Goal: Task Accomplishment & Management: Complete application form

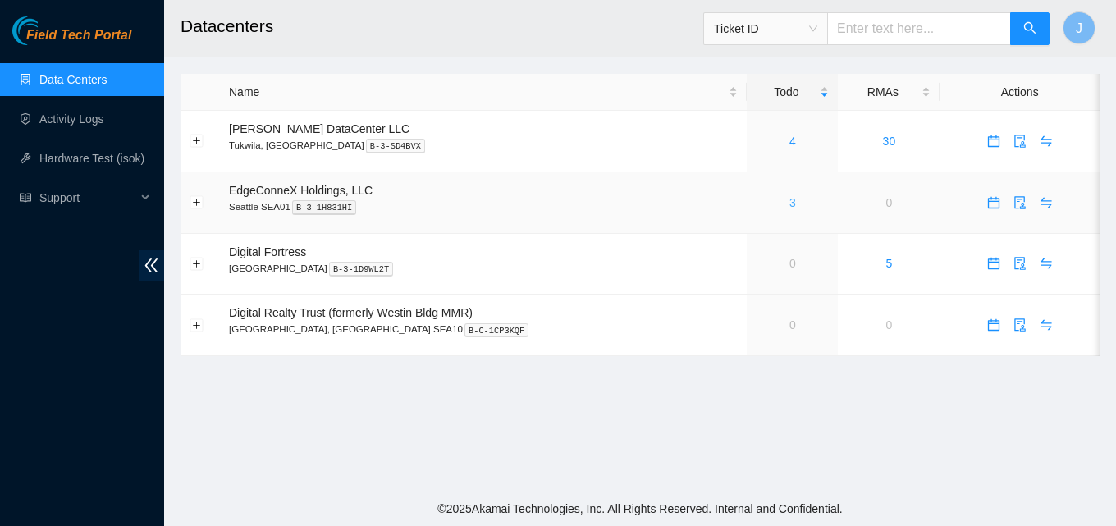
click at [789, 203] on link "3" at bounding box center [792, 202] width 7 height 13
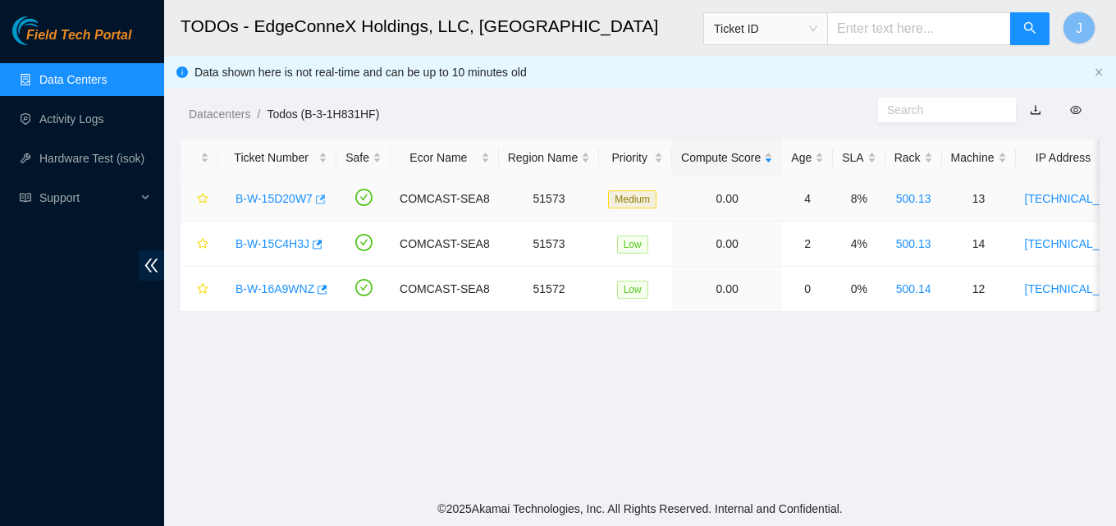
click at [322, 198] on icon "button" at bounding box center [321, 198] width 10 height 9
click at [313, 248] on icon "button" at bounding box center [315, 244] width 11 height 11
click at [322, 290] on icon "button" at bounding box center [320, 289] width 11 height 11
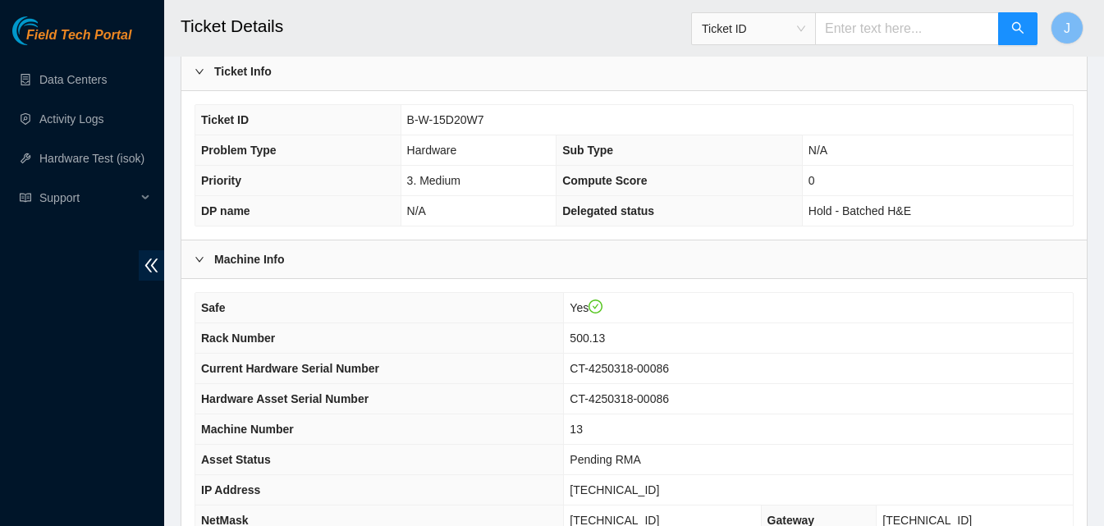
scroll to position [660, 0]
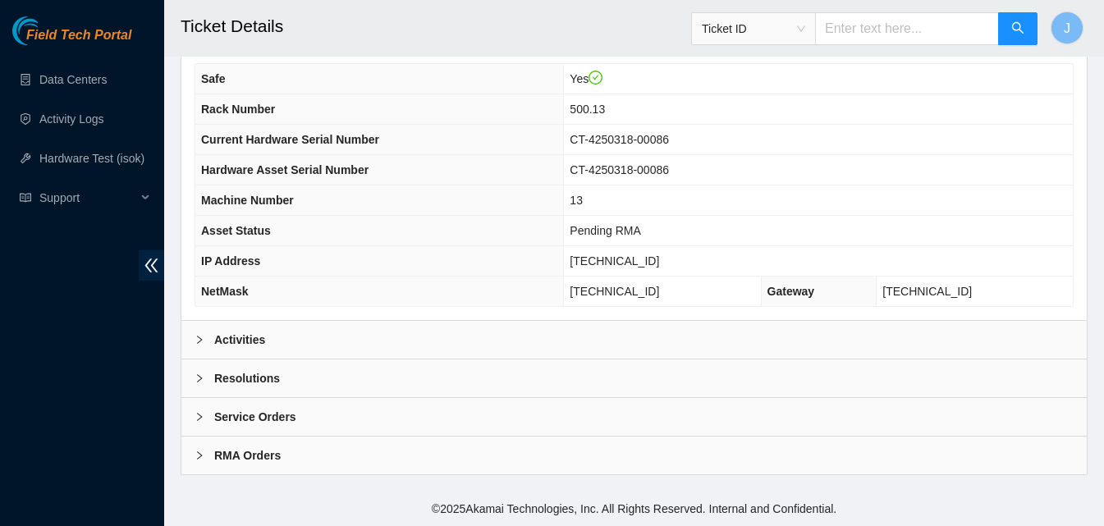
click at [660, 347] on div "Activities" at bounding box center [633, 340] width 905 height 38
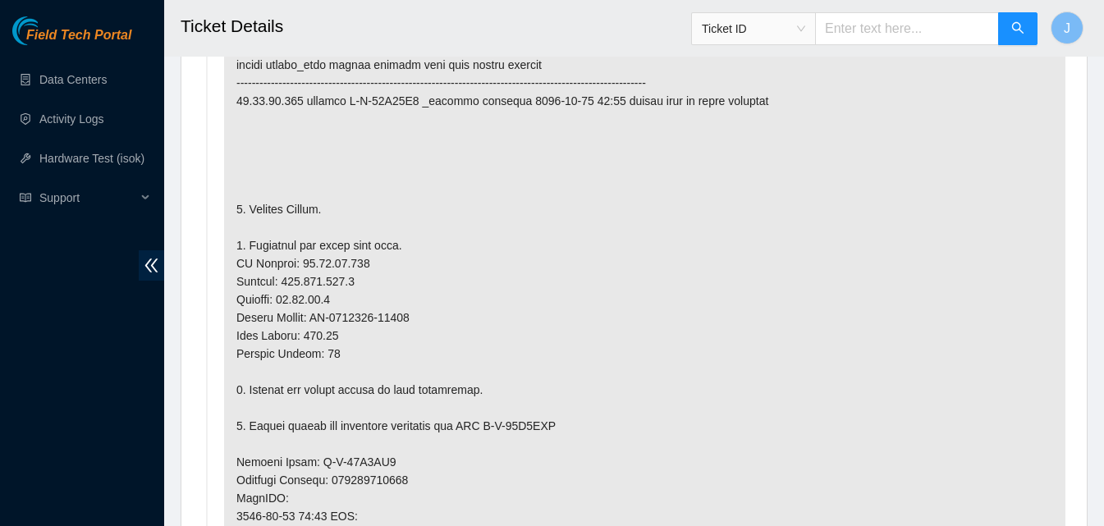
scroll to position [1119, 0]
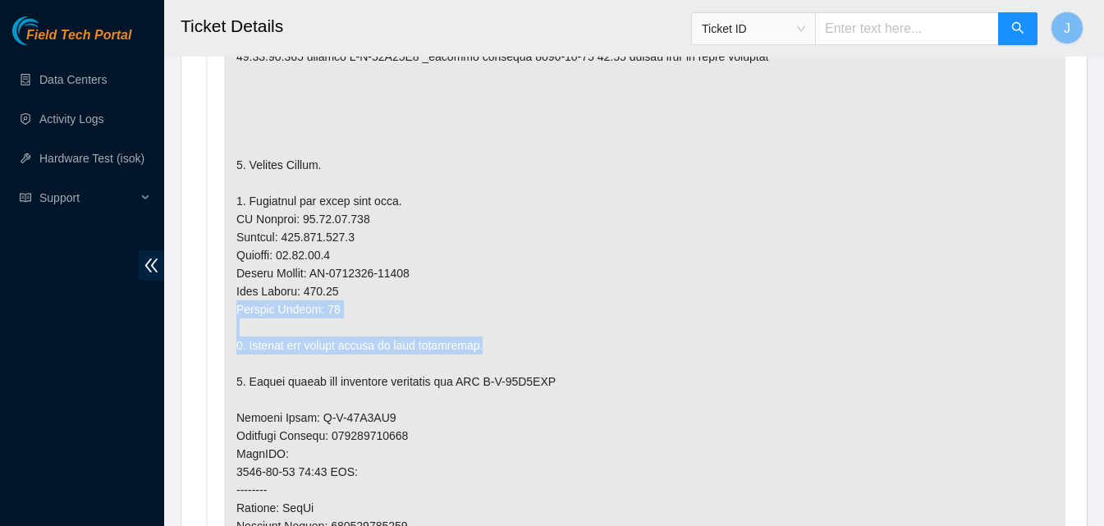
drag, startPoint x: 1097, startPoint y: 282, endPoint x: 1115, endPoint y: 354, distance: 73.6
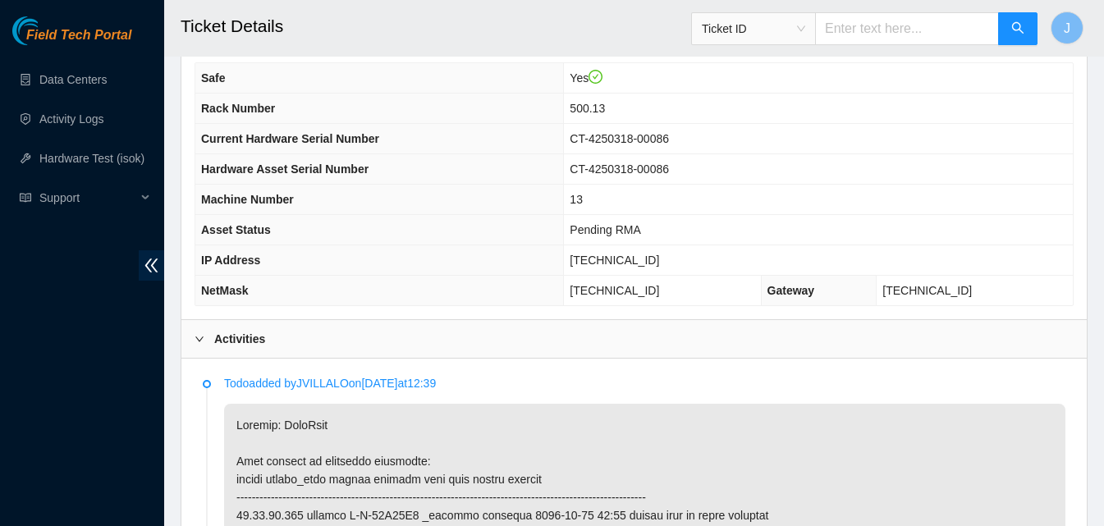
scroll to position [627, 0]
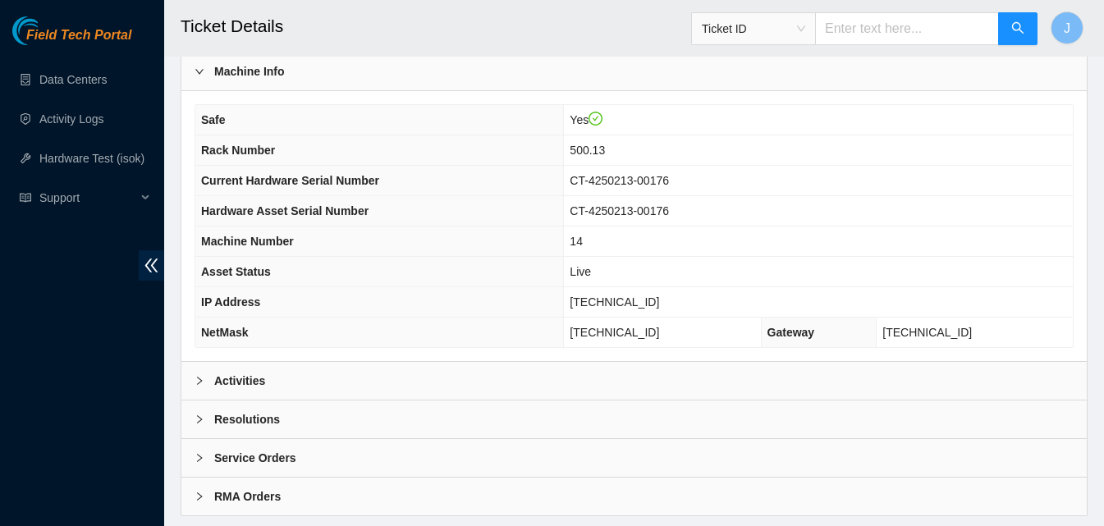
scroll to position [660, 0]
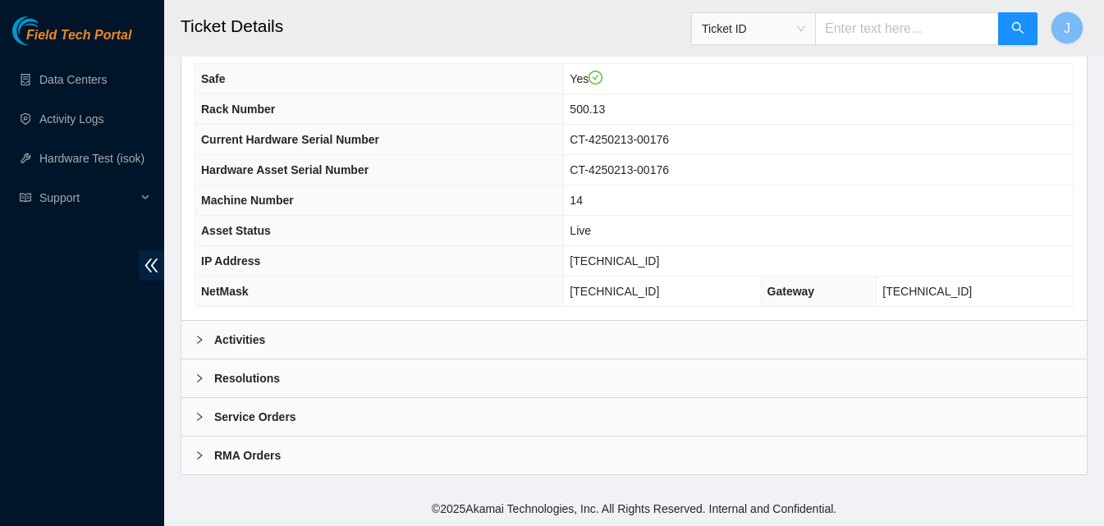
click at [803, 334] on div "Activities" at bounding box center [633, 340] width 905 height 38
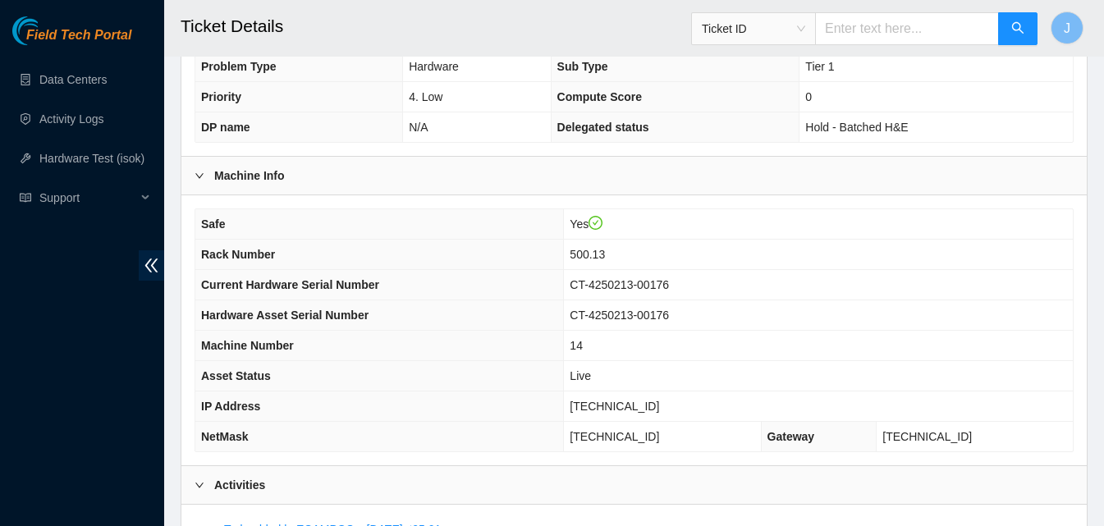
scroll to position [504, 0]
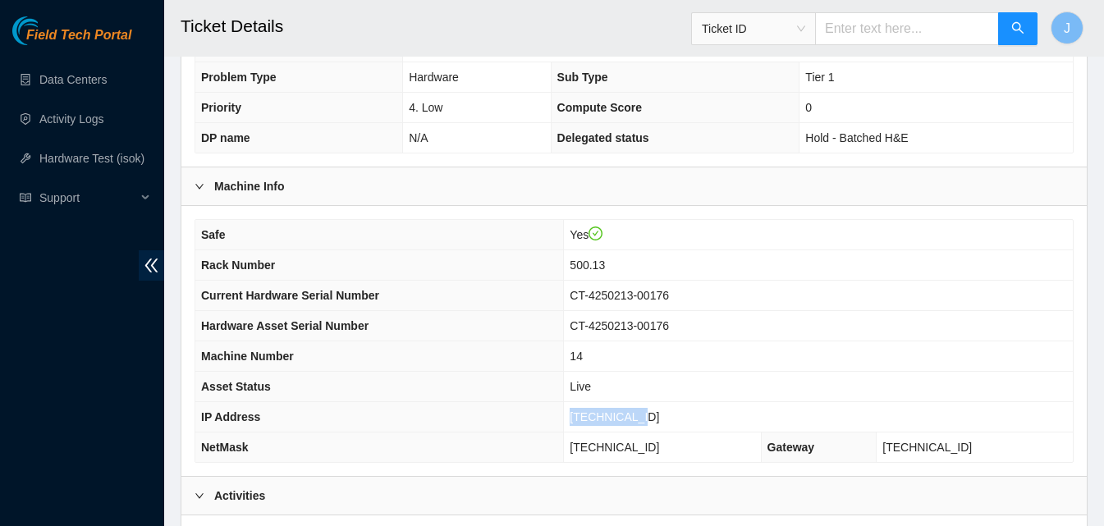
drag, startPoint x: 702, startPoint y: 423, endPoint x: 571, endPoint y: 409, distance: 132.0
click at [571, 409] on tr "IP Address 23.32.46.215" at bounding box center [633, 417] width 877 height 30
copy tr "[TECHNICAL_ID]"
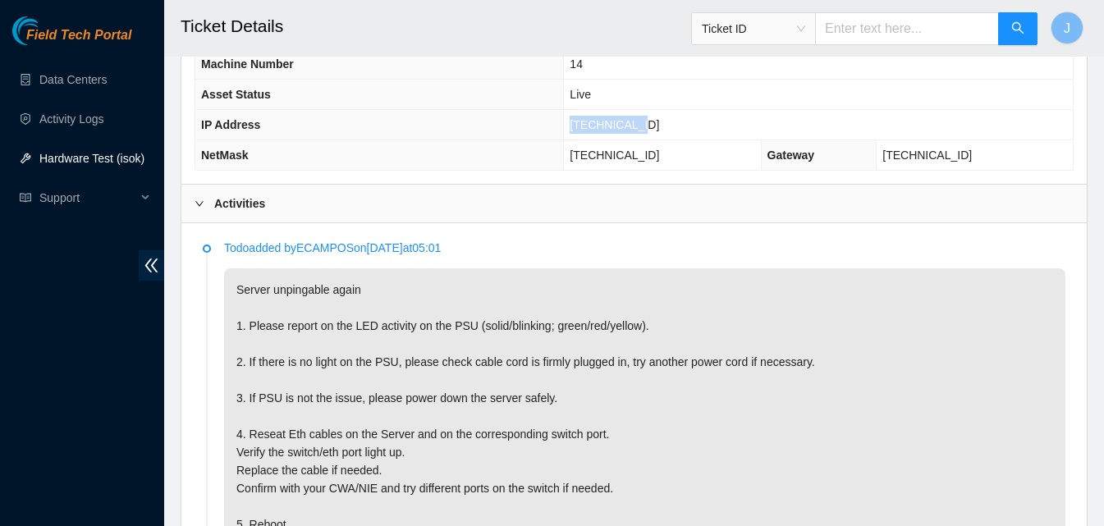
scroll to position [781, 0]
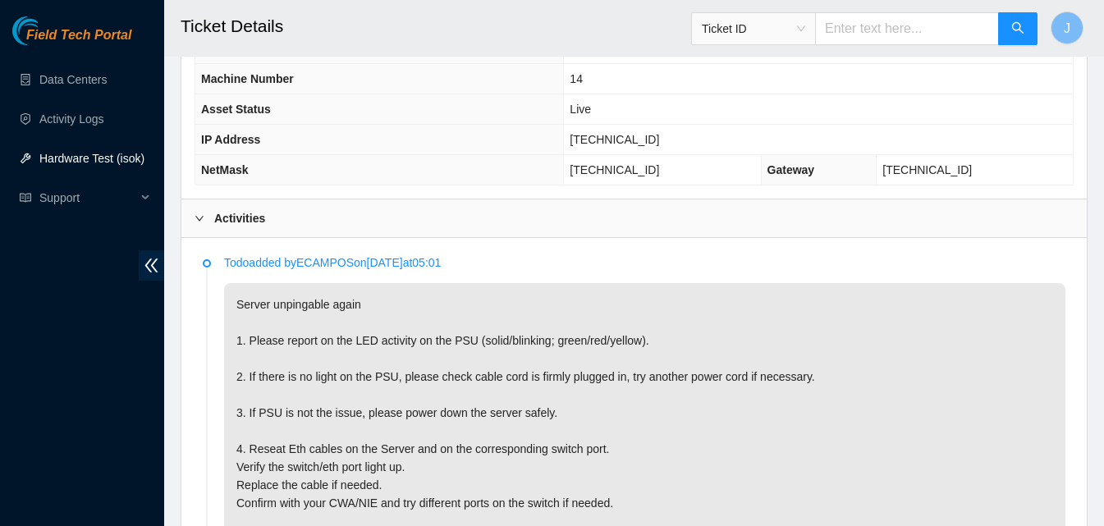
click at [702, 222] on div "Activities" at bounding box center [633, 218] width 905 height 38
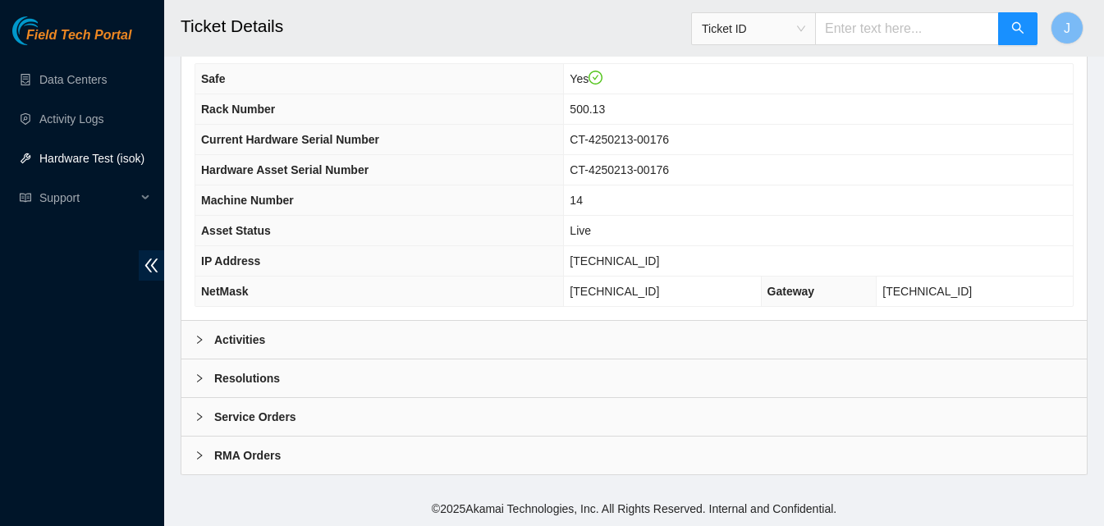
scroll to position [660, 0]
click at [612, 380] on div "Resolutions" at bounding box center [633, 378] width 905 height 38
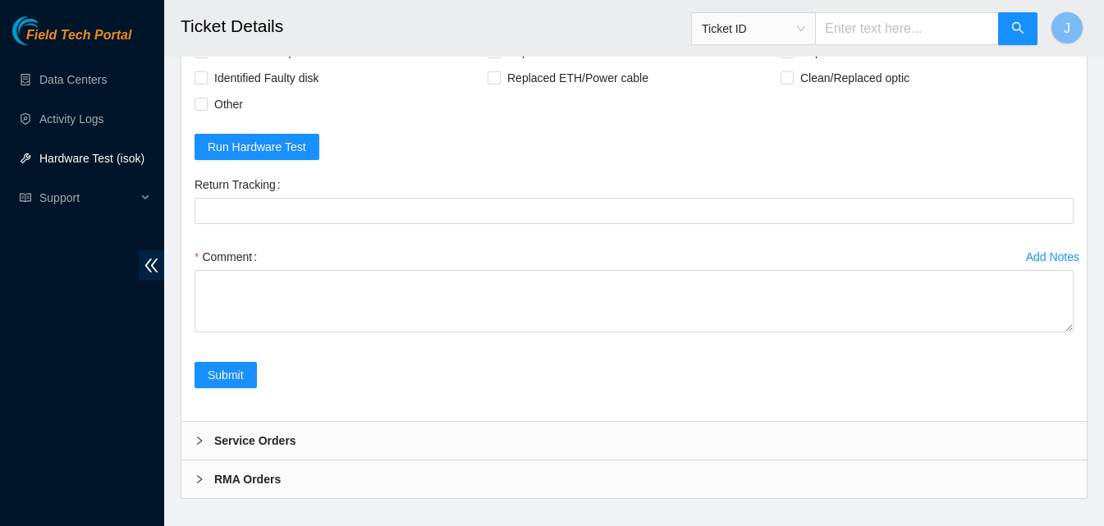
scroll to position [1067, 0]
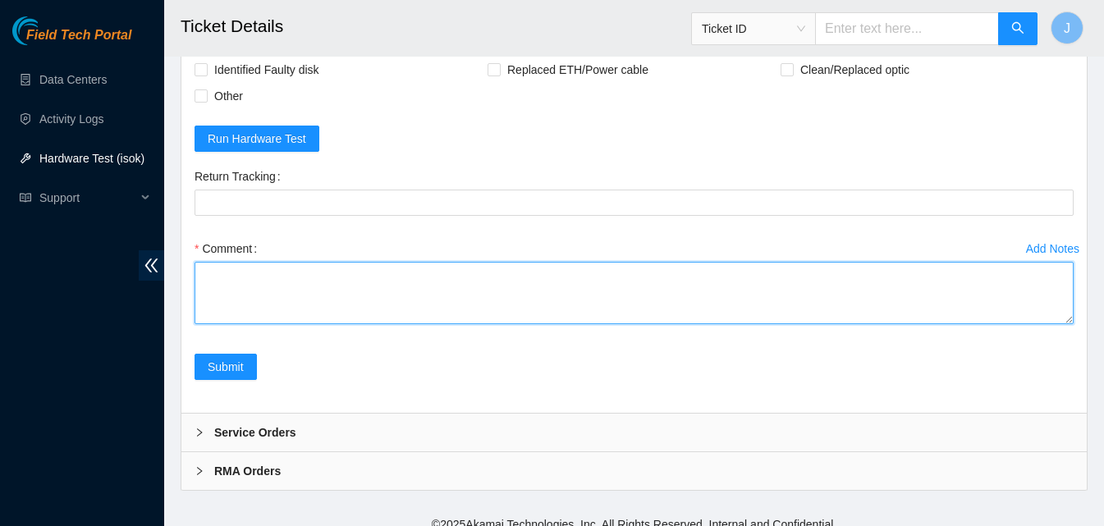
click at [654, 290] on textarea "Comment" at bounding box center [633, 293] width 879 height 62
type textarea "r"
type textarea "psu was orange power cycled rescued ran isok passed"
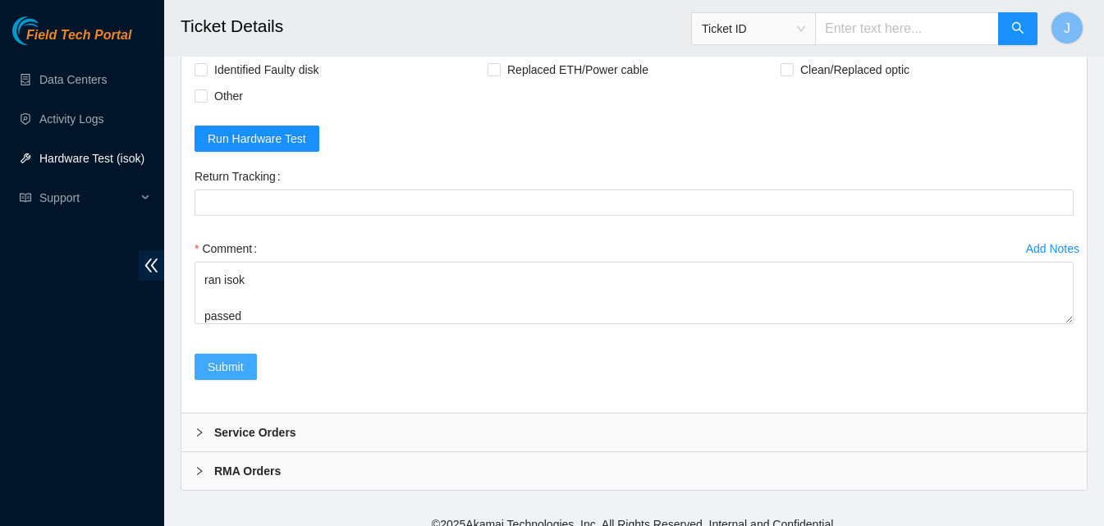
click at [235, 361] on span "Submit" at bounding box center [226, 367] width 36 height 18
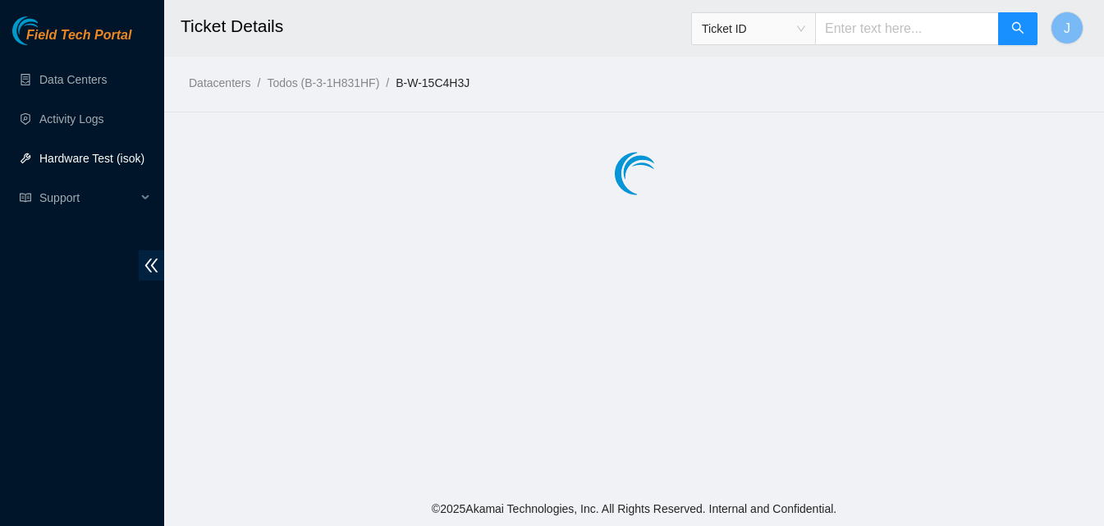
scroll to position [0, 0]
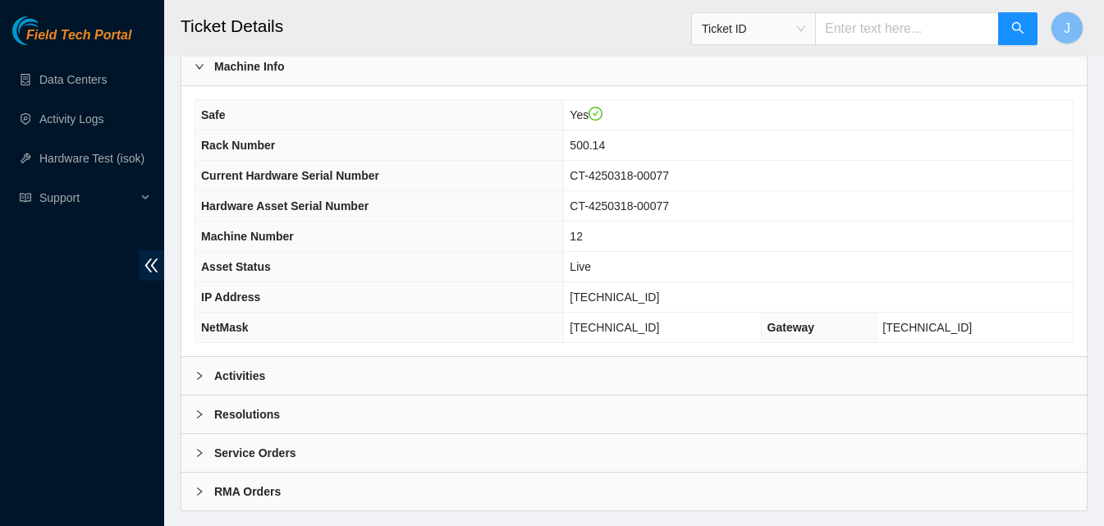
scroll to position [656, 0]
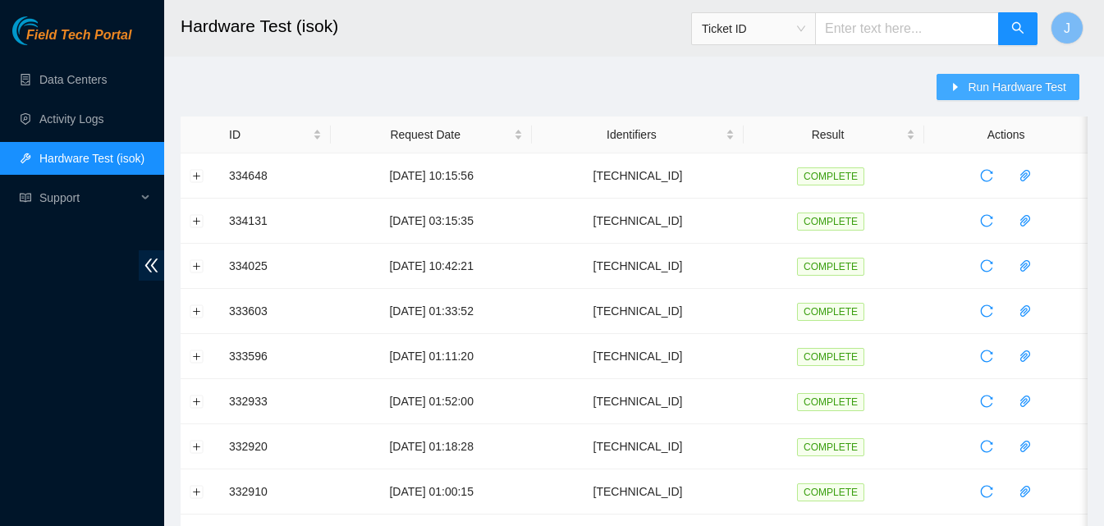
click at [1031, 80] on span "Run Hardware Test" at bounding box center [1016, 87] width 98 height 18
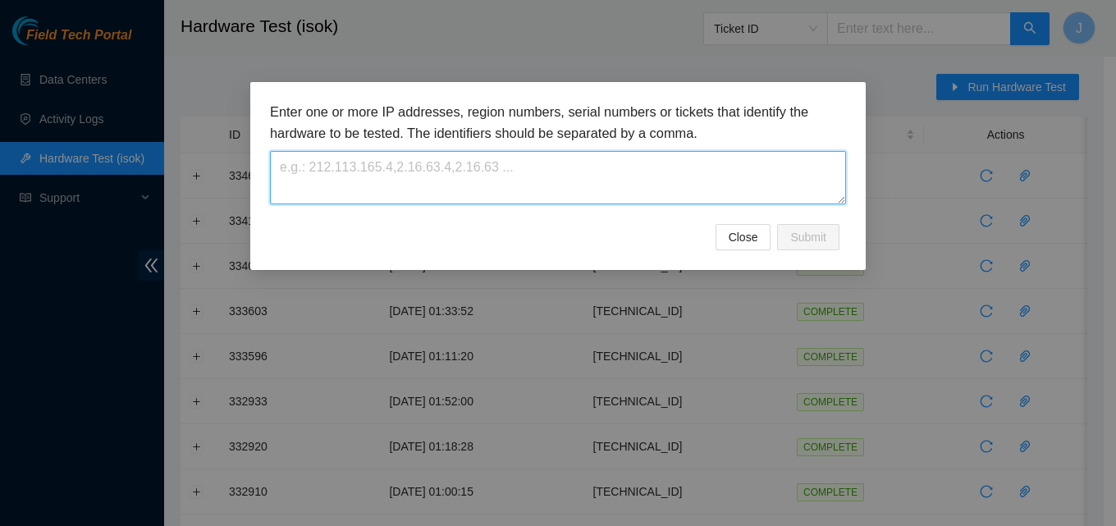
click at [658, 176] on textarea at bounding box center [558, 177] width 576 height 53
paste textarea "23.32.46.215"
type textarea "23.32.46.215"
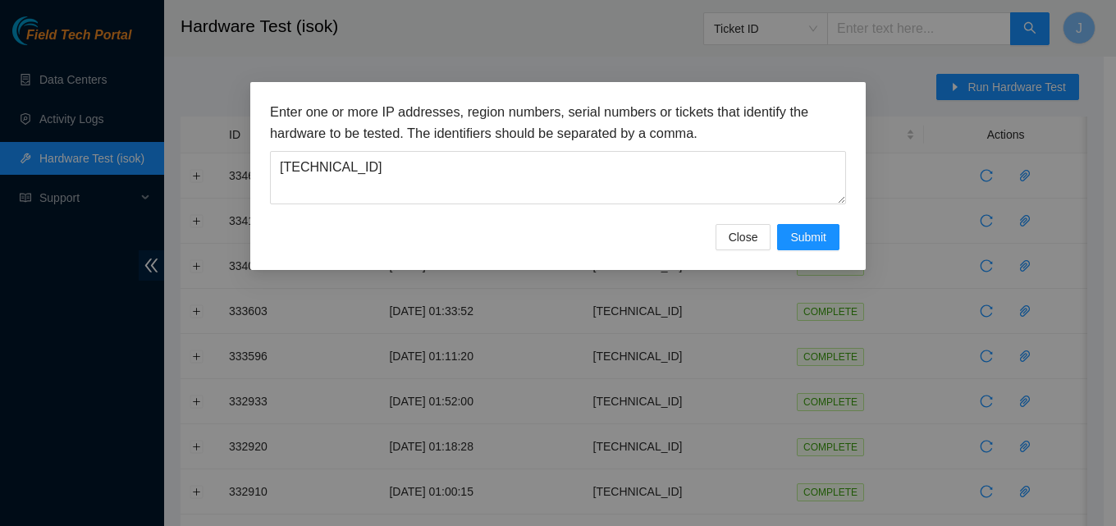
click at [658, 93] on div "Enter one or more IP addresses, region numbers, serial numbers or tickets that …" at bounding box center [557, 176] width 615 height 188
click at [795, 228] on span "Submit" at bounding box center [808, 237] width 36 height 18
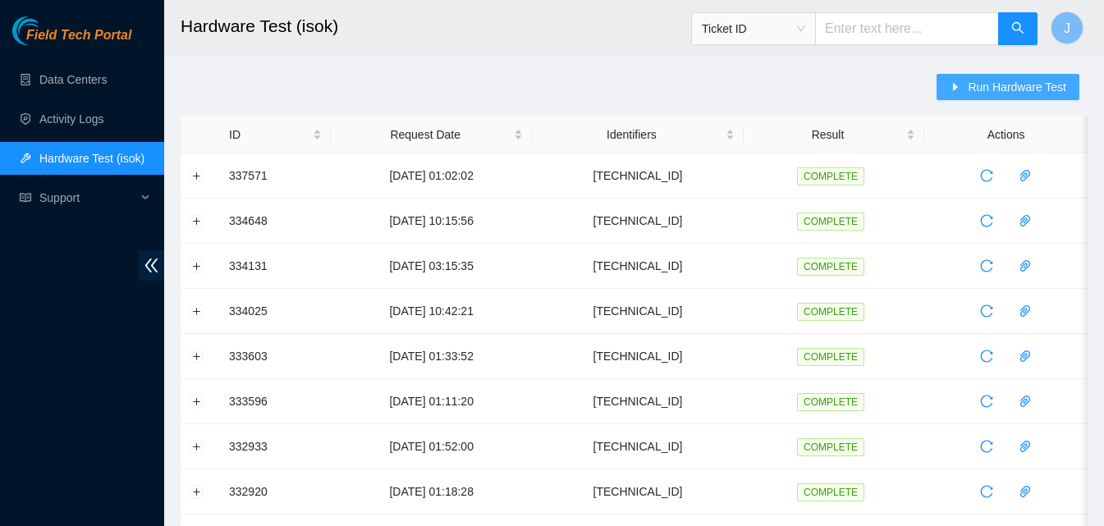
click at [967, 81] on button "Run Hardware Test" at bounding box center [1007, 87] width 143 height 26
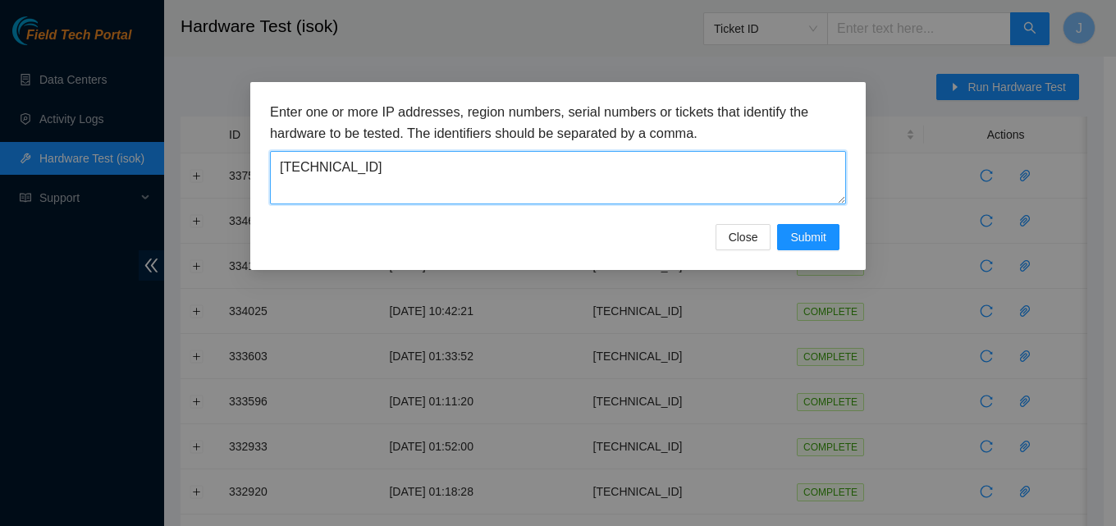
click at [574, 197] on textarea "23.32.46.215" at bounding box center [558, 177] width 576 height 53
drag, startPoint x: 574, startPoint y: 197, endPoint x: 139, endPoint y: 225, distance: 435.8
click at [139, 225] on div "Enter one or more IP addresses, region numbers, serial numbers or tickets that …" at bounding box center [558, 263] width 1116 height 526
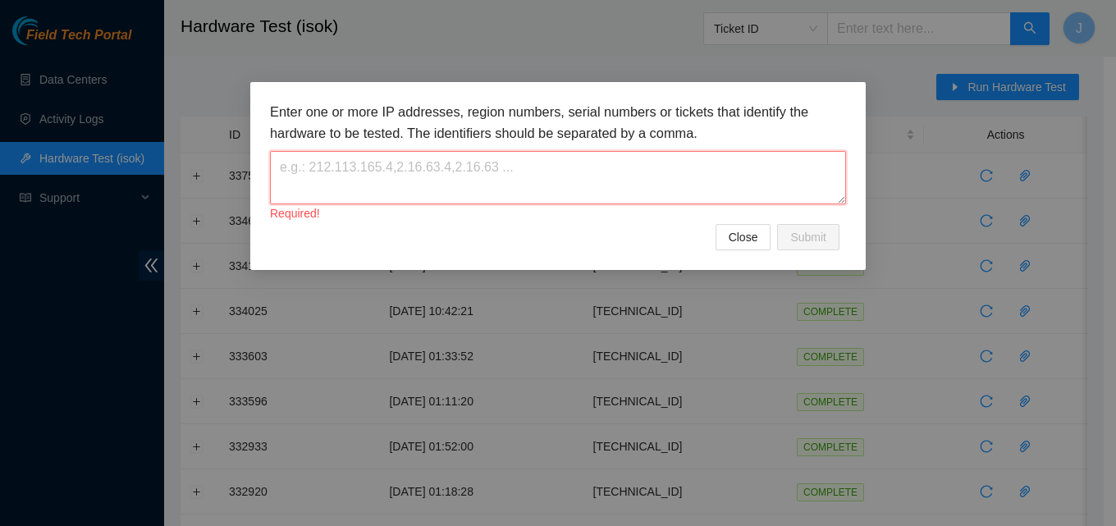
paste textarea "[TECHNICAL_ID]"
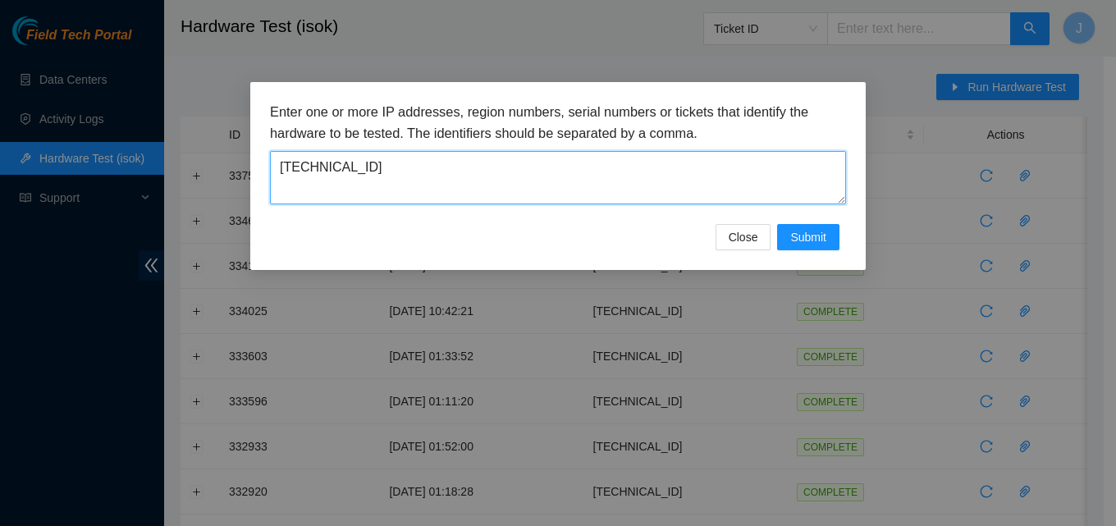
type textarea "[TECHNICAL_ID]"
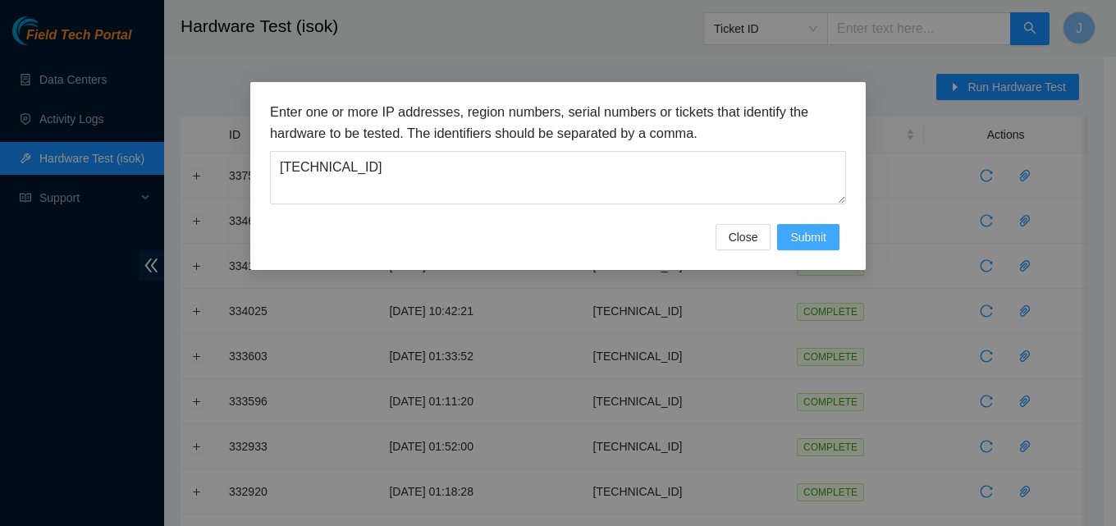
click at [813, 248] on button "Submit" at bounding box center [808, 237] width 62 height 26
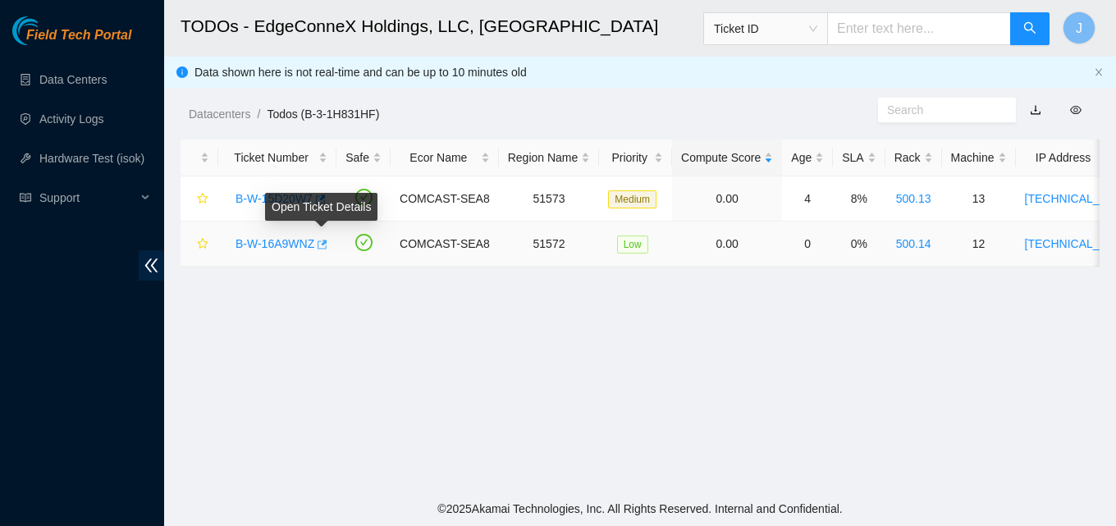
click at [324, 245] on icon "button" at bounding box center [320, 244] width 11 height 11
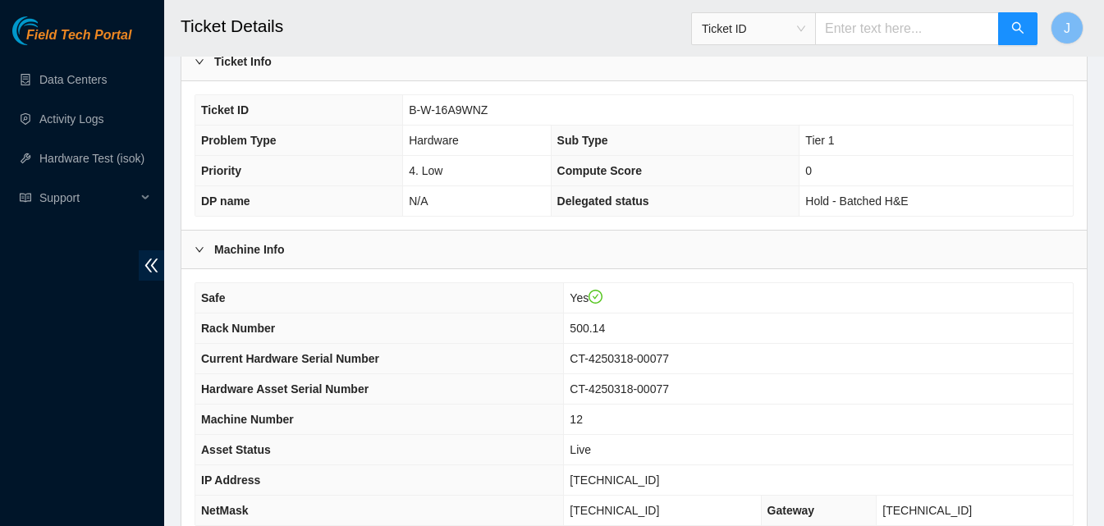
scroll to position [660, 0]
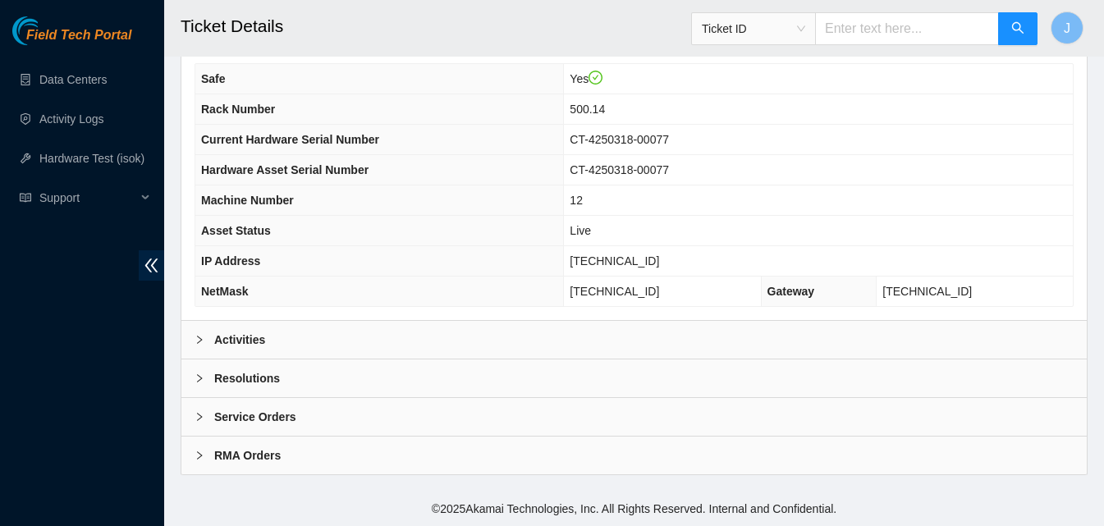
click at [725, 335] on div "Activities" at bounding box center [633, 340] width 905 height 38
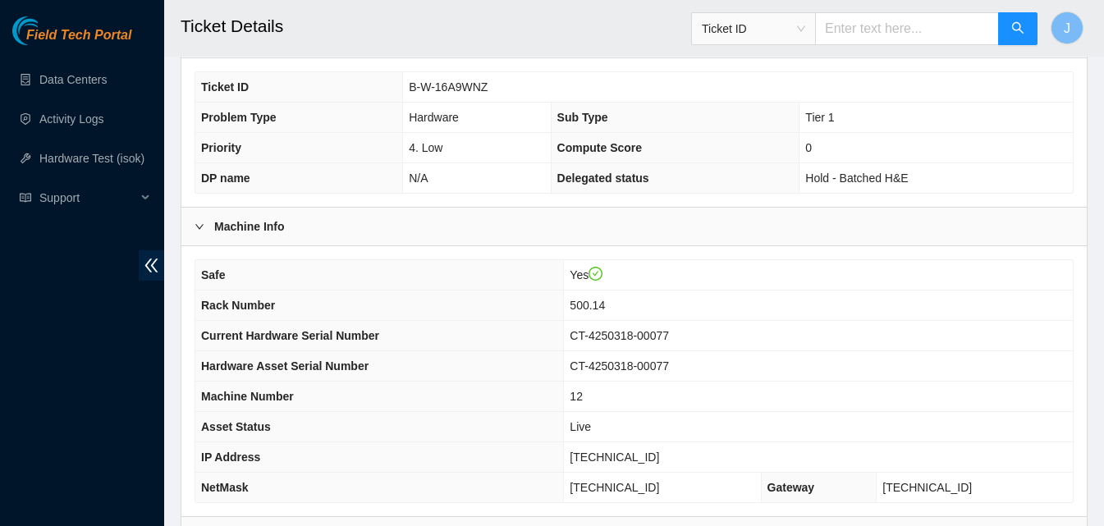
scroll to position [463, 0]
click at [781, 334] on td "CT-4250318-00077" at bounding box center [818, 337] width 509 height 30
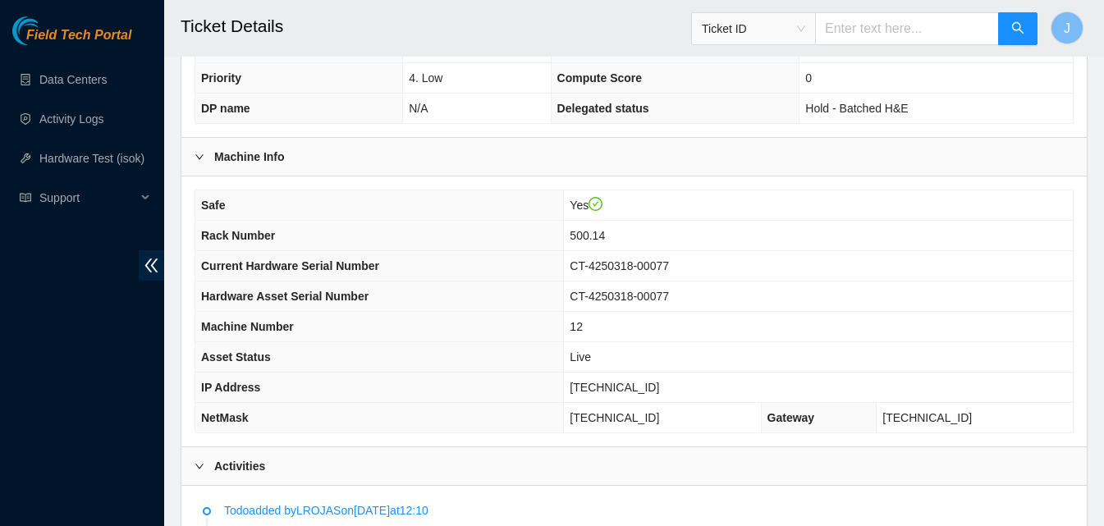
scroll to position [539, 0]
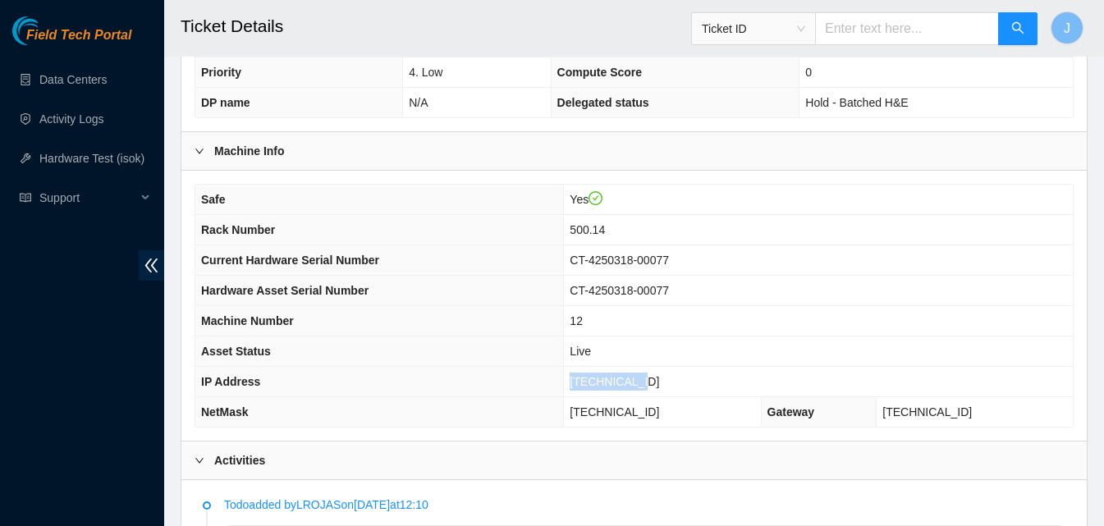
drag, startPoint x: 717, startPoint y: 373, endPoint x: 565, endPoint y: 387, distance: 152.4
click at [565, 387] on tr "IP Address [TECHNICAL_ID]" at bounding box center [633, 382] width 877 height 30
copy tr "[TECHNICAL_ID]"
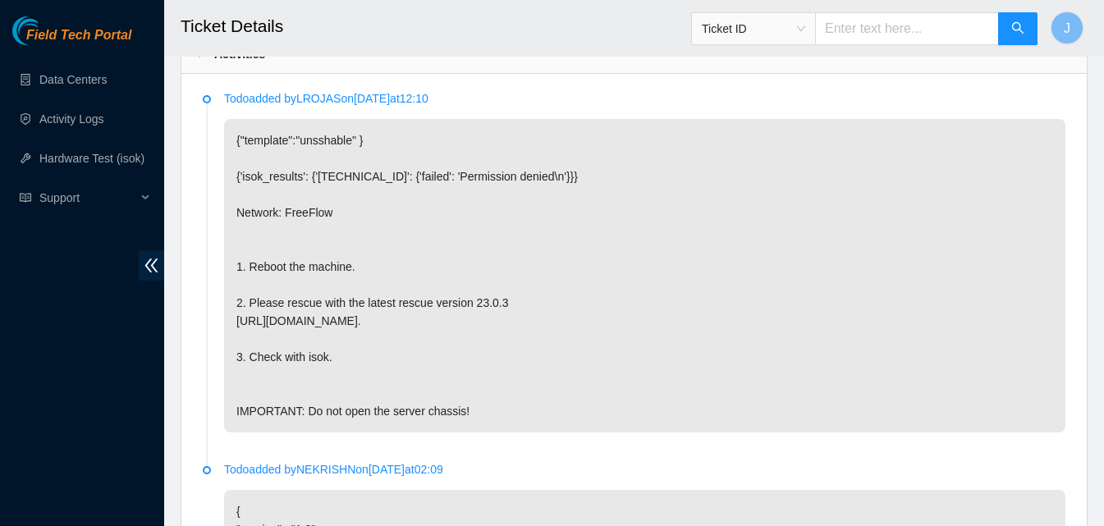
scroll to position [903, 0]
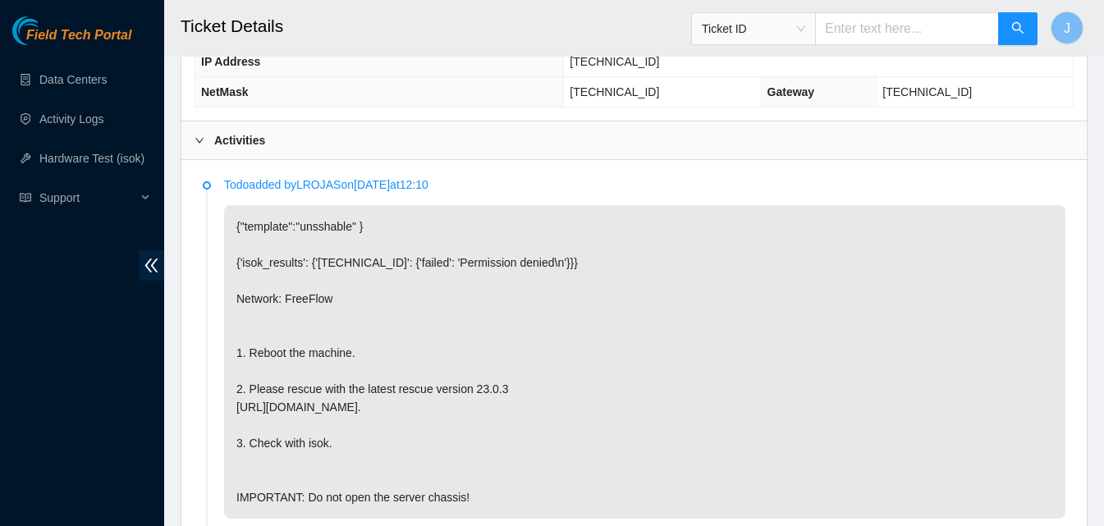
click at [726, 153] on div "Activities" at bounding box center [633, 140] width 905 height 38
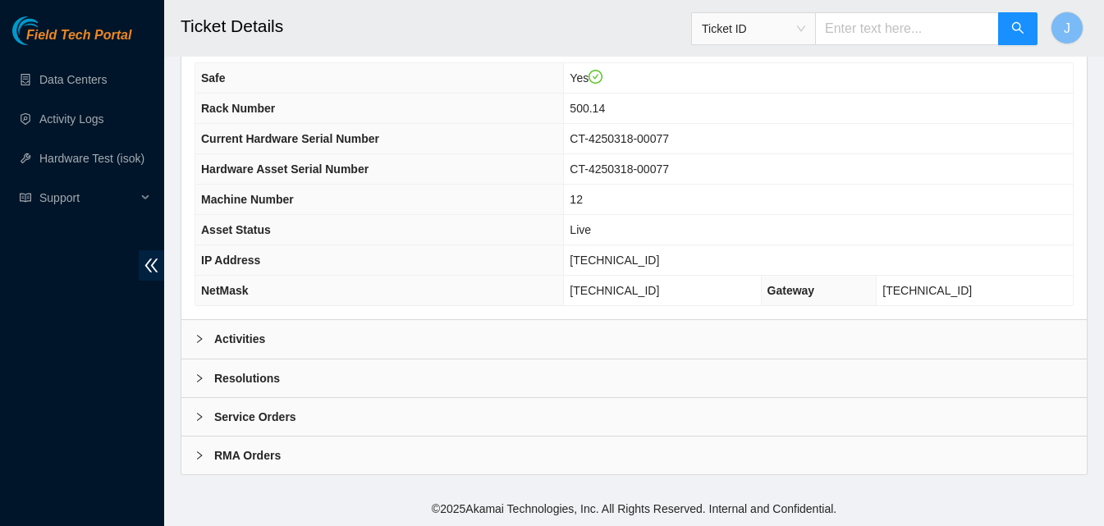
scroll to position [660, 0]
click at [411, 360] on div "Resolutions" at bounding box center [633, 378] width 905 height 38
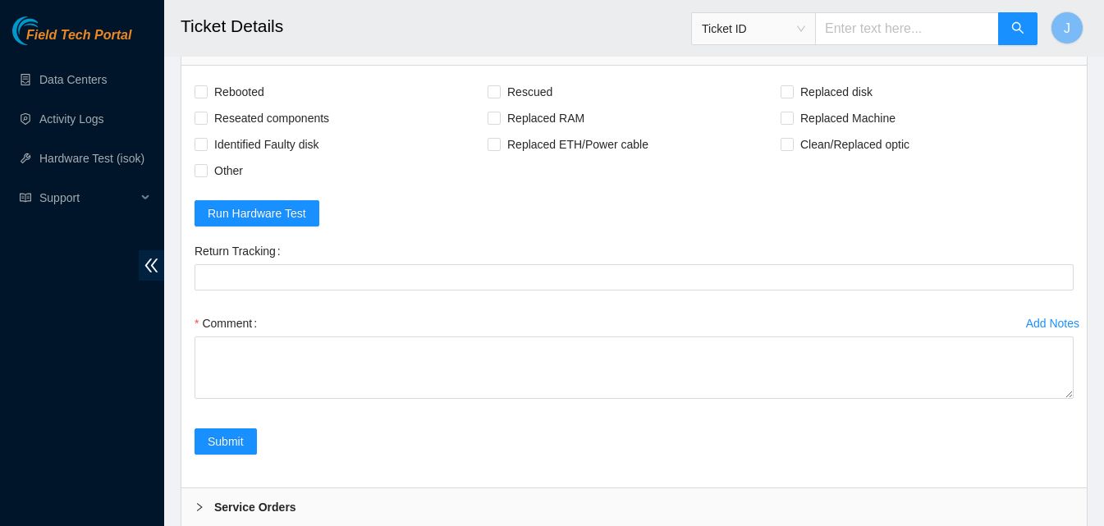
scroll to position [1029, 0]
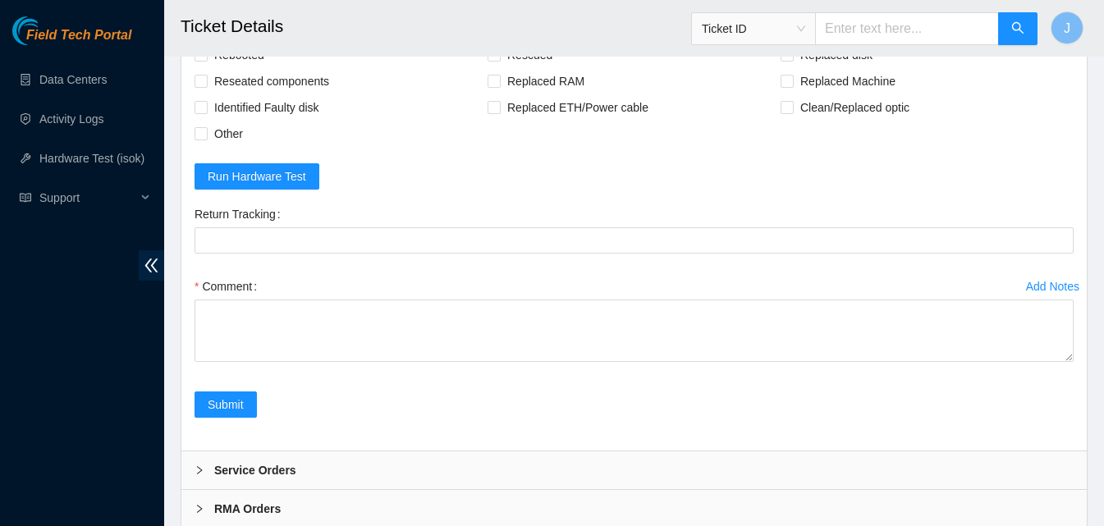
click at [734, 367] on div "Comment" at bounding box center [633, 322] width 879 height 98
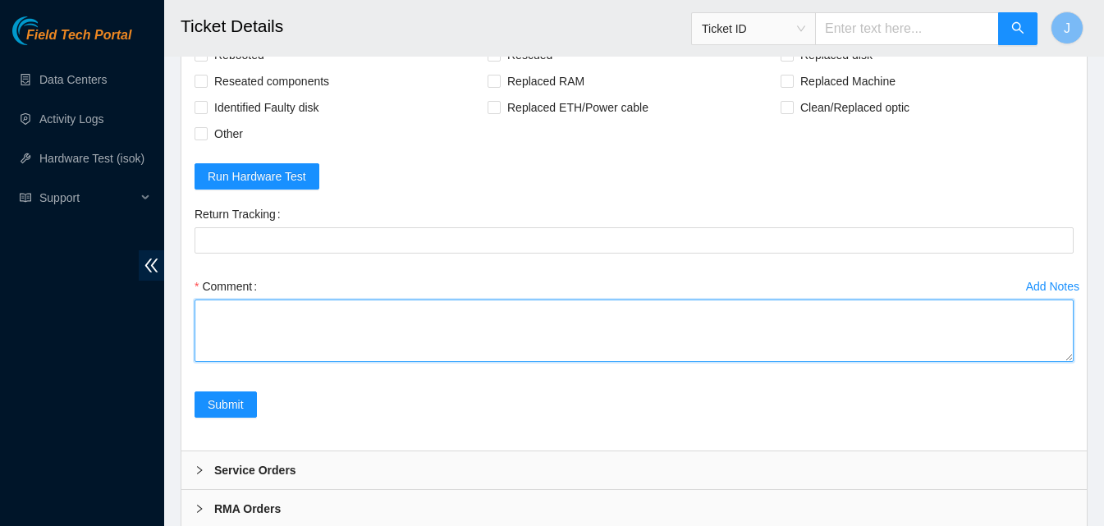
click at [729, 352] on textarea "Comment" at bounding box center [633, 331] width 879 height 62
type textarea "server was frozen rescued ran iosk passed"
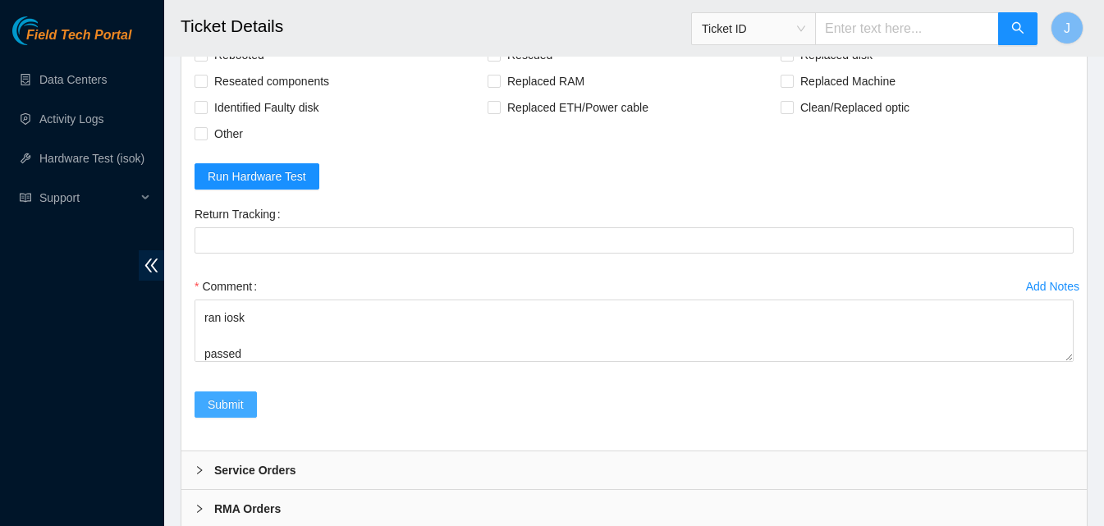
click at [212, 413] on span "Submit" at bounding box center [226, 405] width 36 height 18
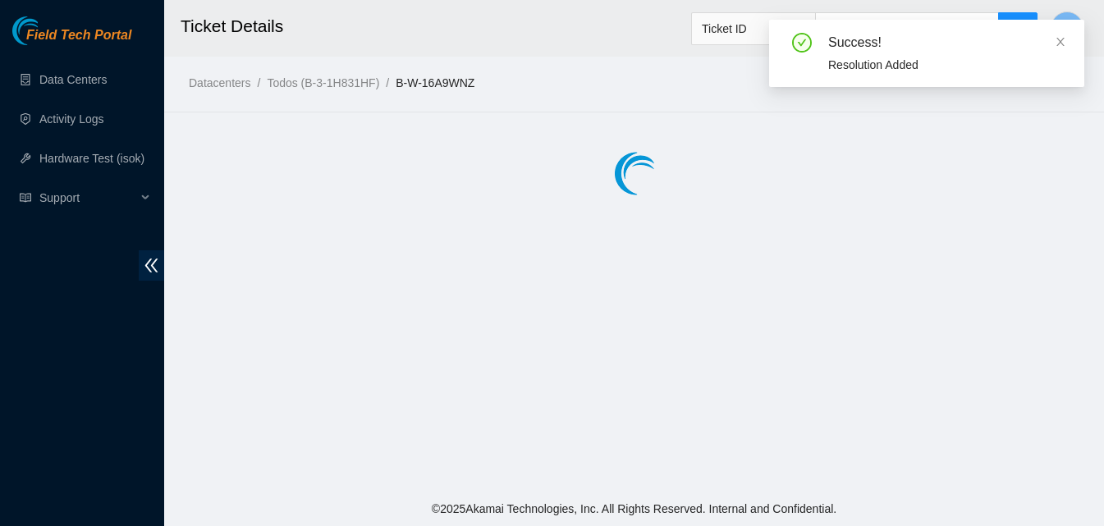
scroll to position [0, 0]
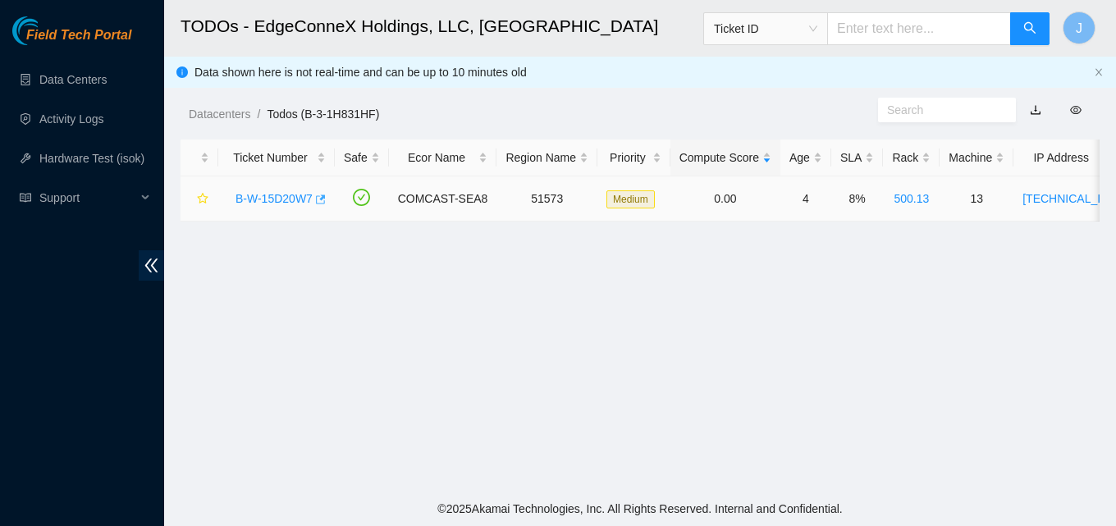
click at [319, 200] on icon "button" at bounding box center [318, 199] width 11 height 11
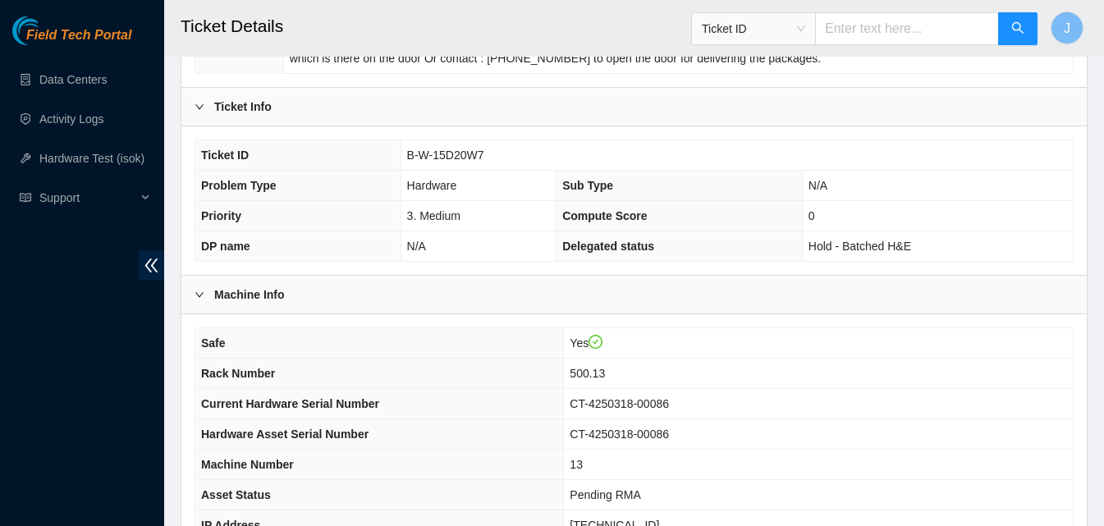
scroll to position [660, 0]
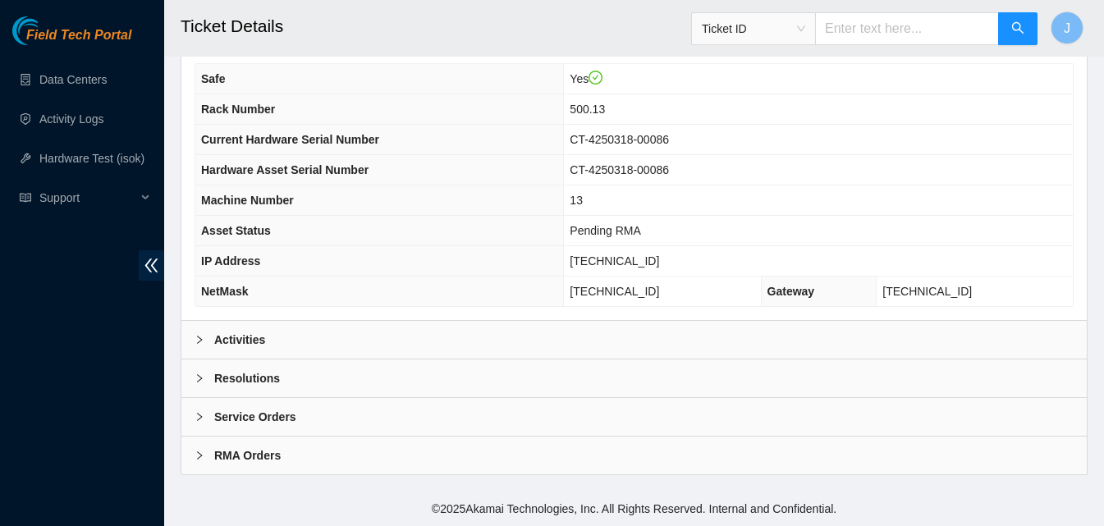
click at [880, 342] on div "Activities" at bounding box center [633, 340] width 905 height 38
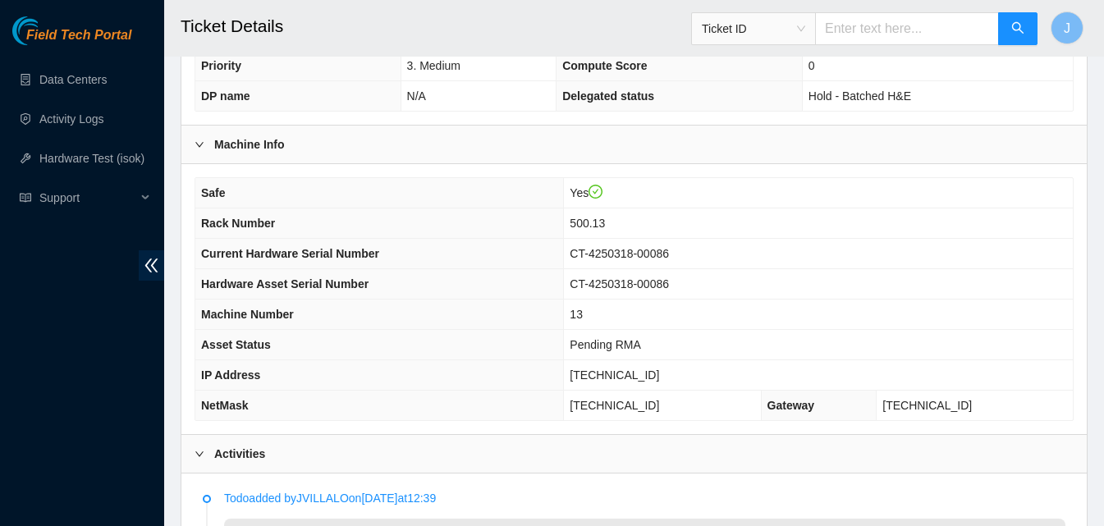
scroll to position [541, 0]
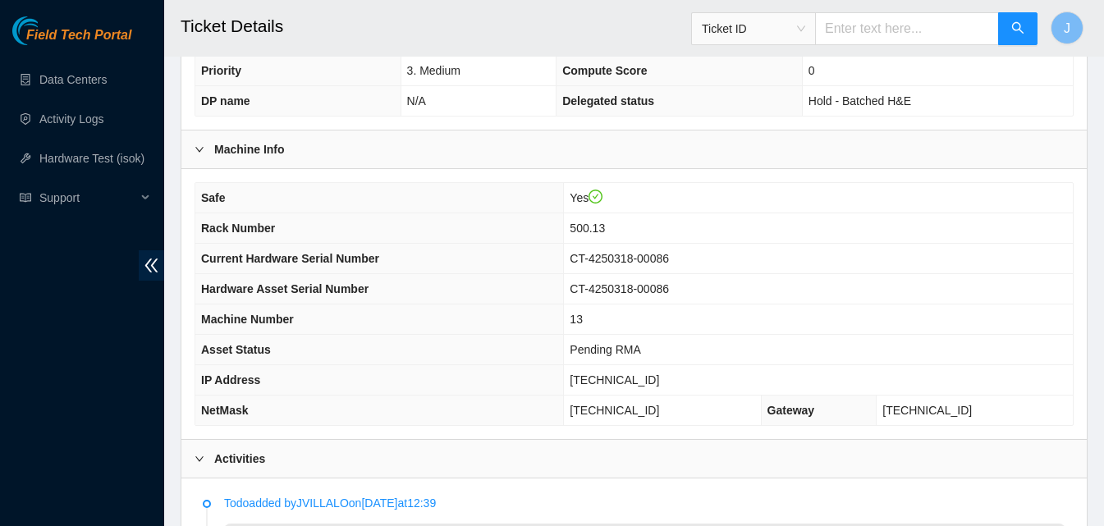
click at [0, 303] on div "Field Tech Portal Data Centers Activity Logs Hardware Test (isok) Support" at bounding box center [82, 271] width 164 height 510
click at [0, 346] on div "Field Tech Portal Data Centers Activity Logs Hardware Test (isok) Support" at bounding box center [82, 271] width 164 height 510
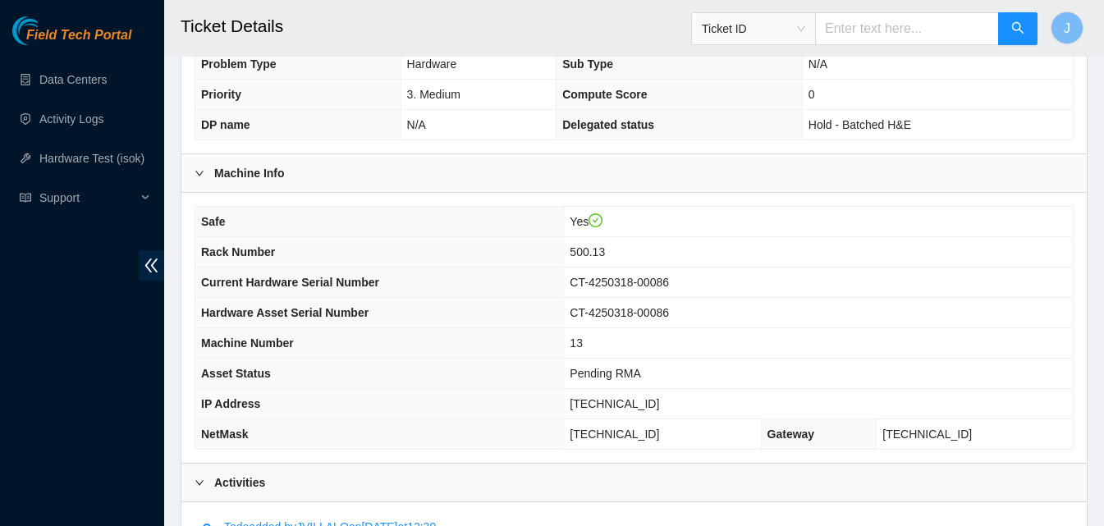
scroll to position [507, 0]
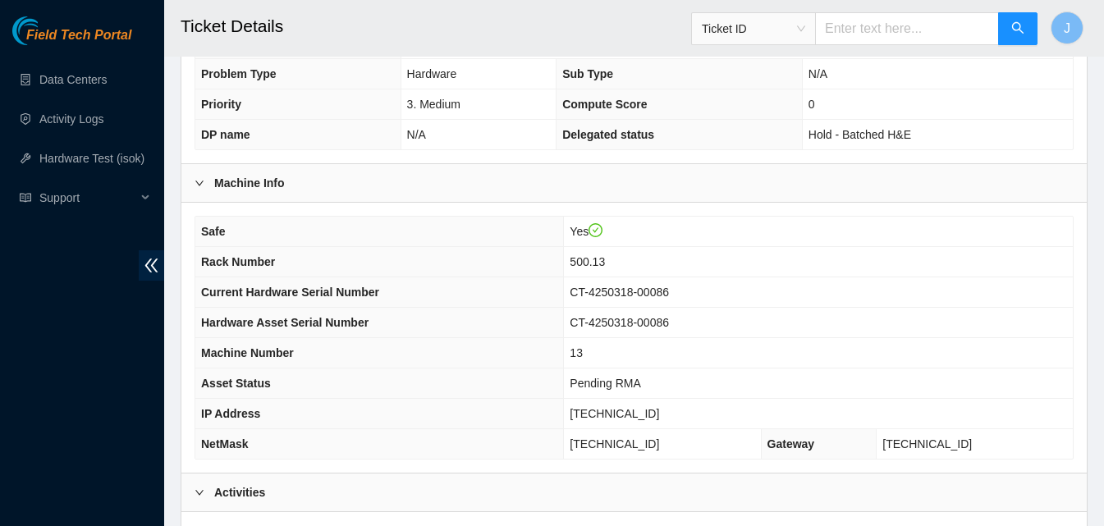
click at [49, 346] on div "Field Tech Portal Data Centers Activity Logs Hardware Test (isok) Support" at bounding box center [82, 271] width 164 height 510
drag, startPoint x: 711, startPoint y: 419, endPoint x: 558, endPoint y: 420, distance: 152.6
click at [558, 420] on tr "IP Address 23.32.46.214" at bounding box center [633, 414] width 877 height 30
copy tr "23.32.46.214"
click at [678, 183] on div "Machine Info" at bounding box center [633, 183] width 905 height 38
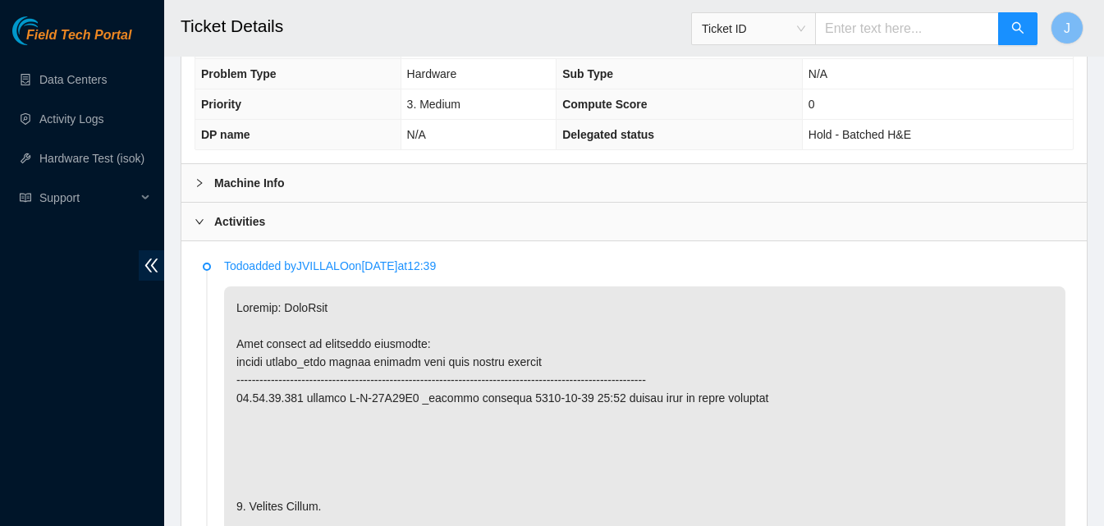
click at [601, 222] on div "Activities" at bounding box center [633, 222] width 905 height 38
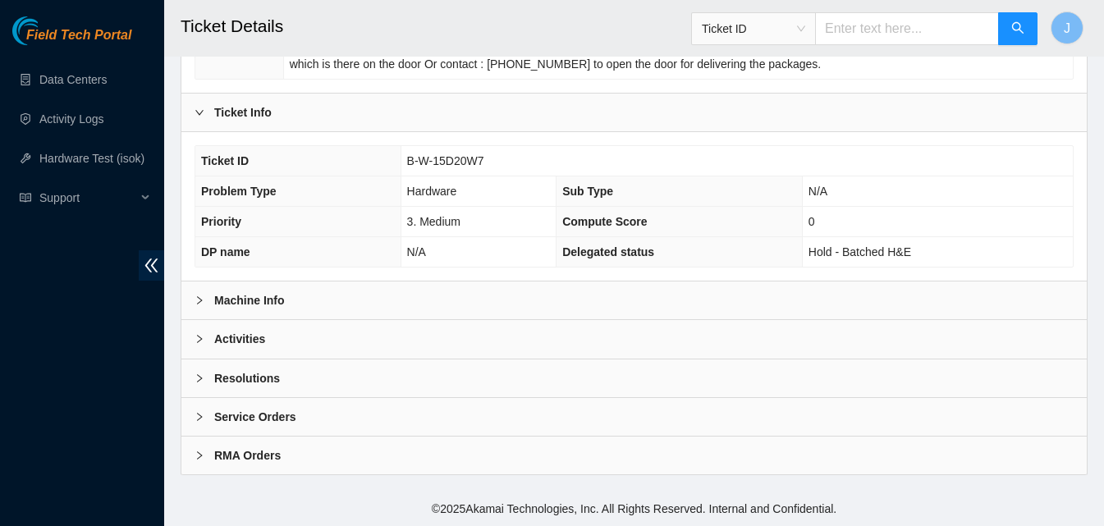
scroll to position [389, 0]
click at [506, 373] on div "Resolutions" at bounding box center [633, 378] width 905 height 38
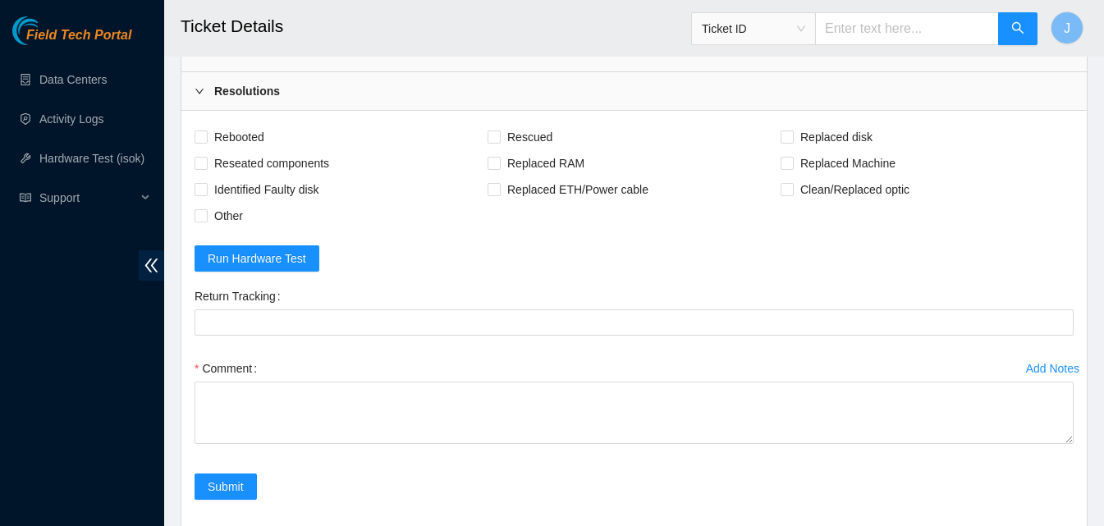
scroll to position [705, 0]
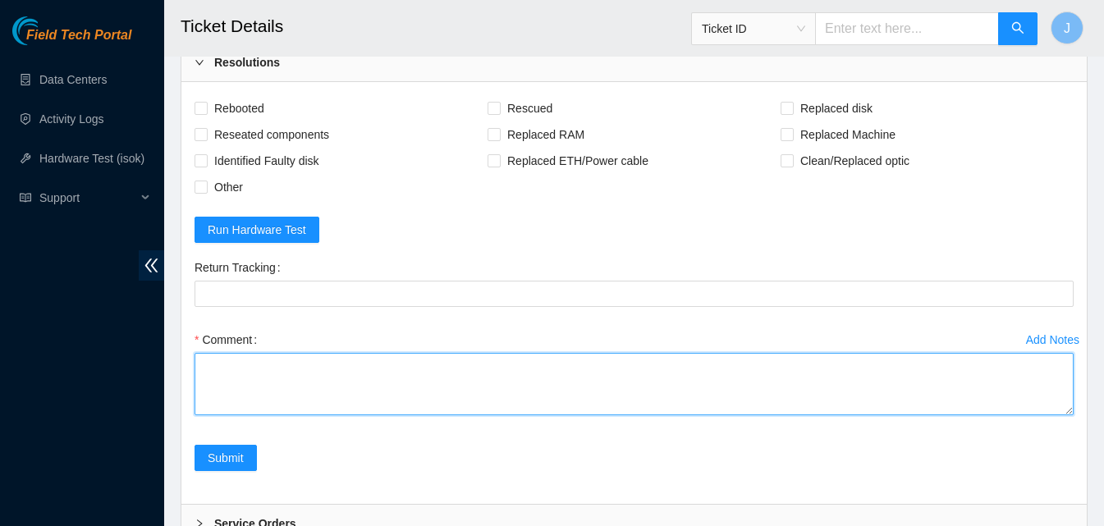
click at [766, 377] on textarea "Comment" at bounding box center [633, 384] width 879 height 62
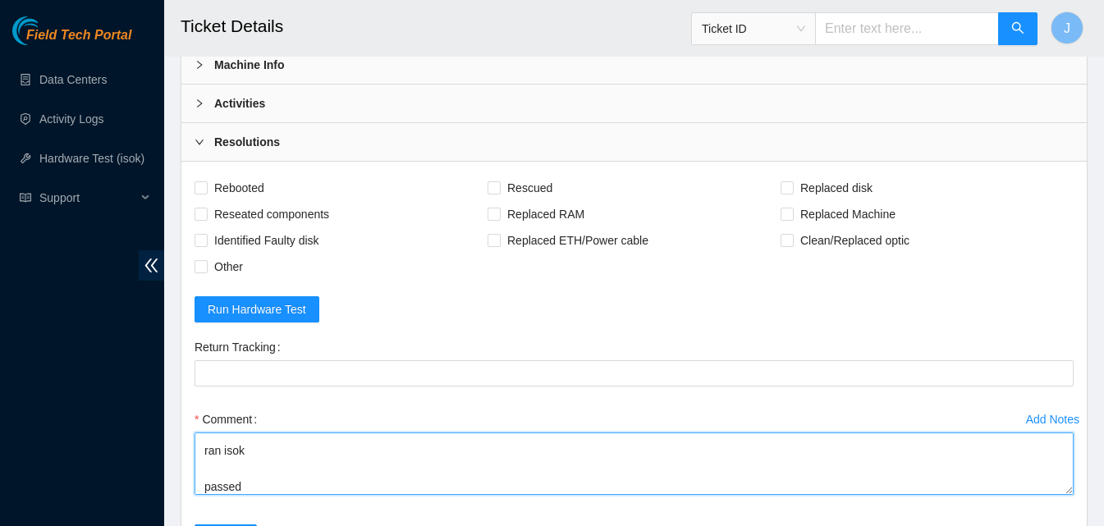
scroll to position [621, 0]
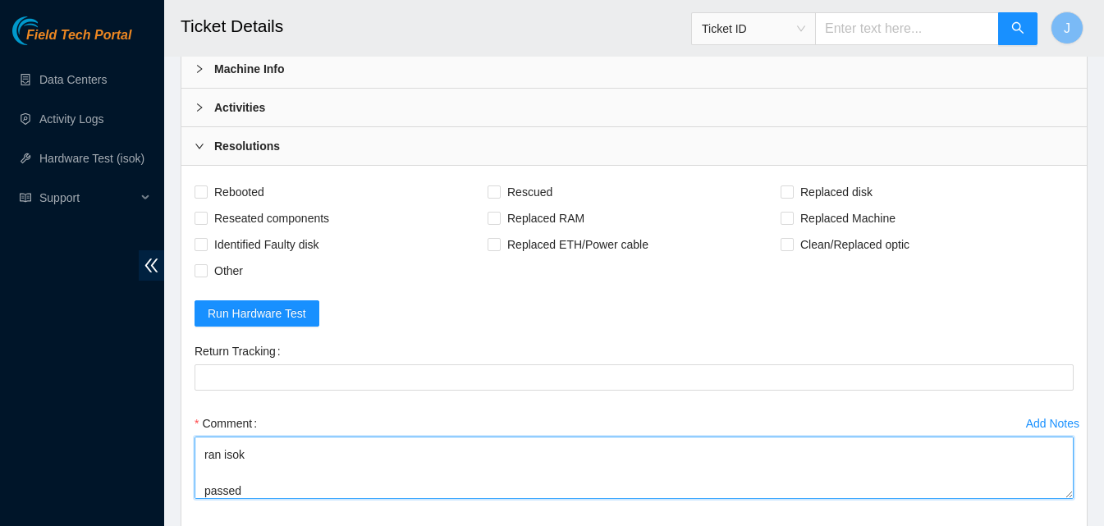
type textarea "replaced server ran isok passed"
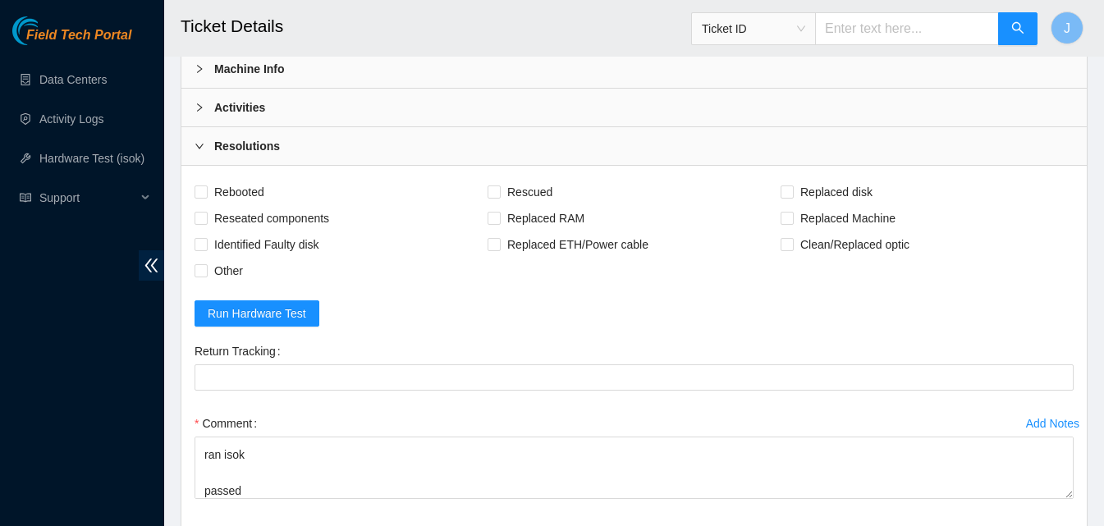
click at [849, 117] on div "Activities" at bounding box center [633, 108] width 905 height 38
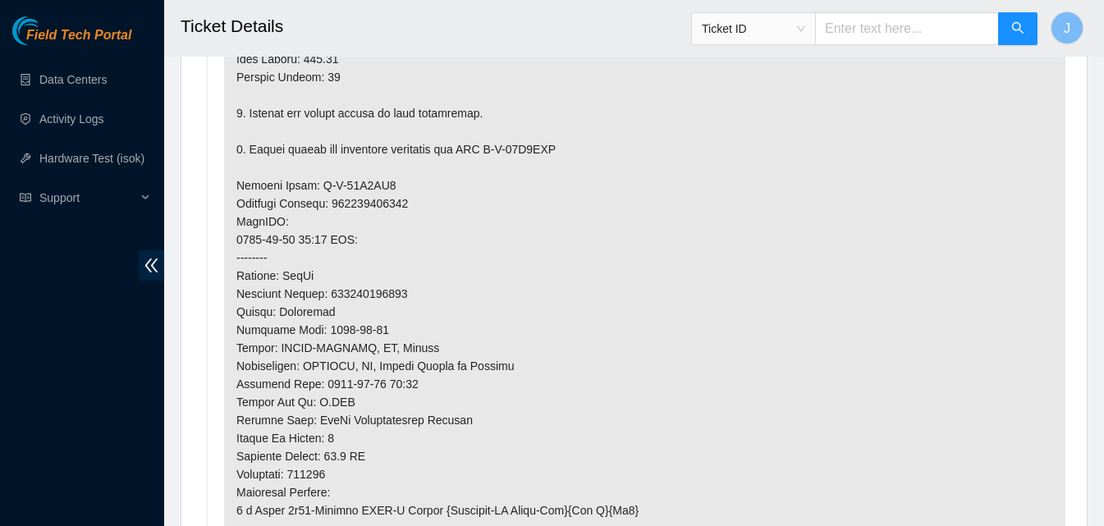
scroll to position [1540, 0]
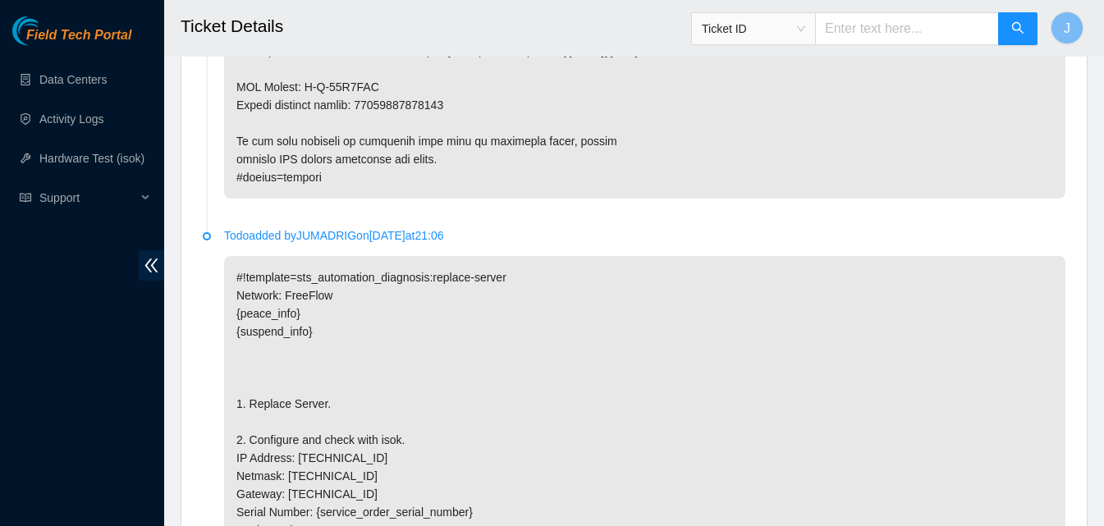
copy p "93642900248849"
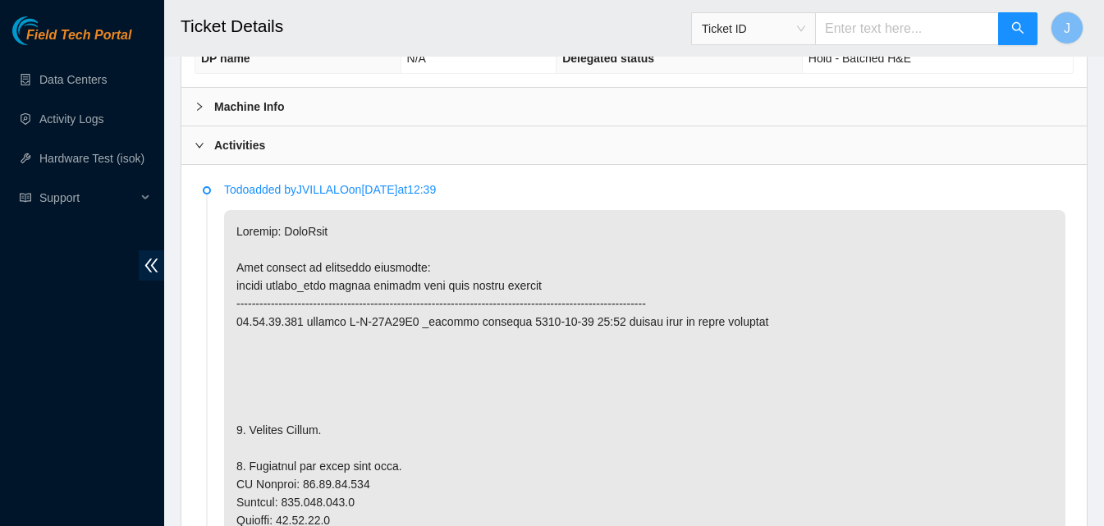
scroll to position [513, 0]
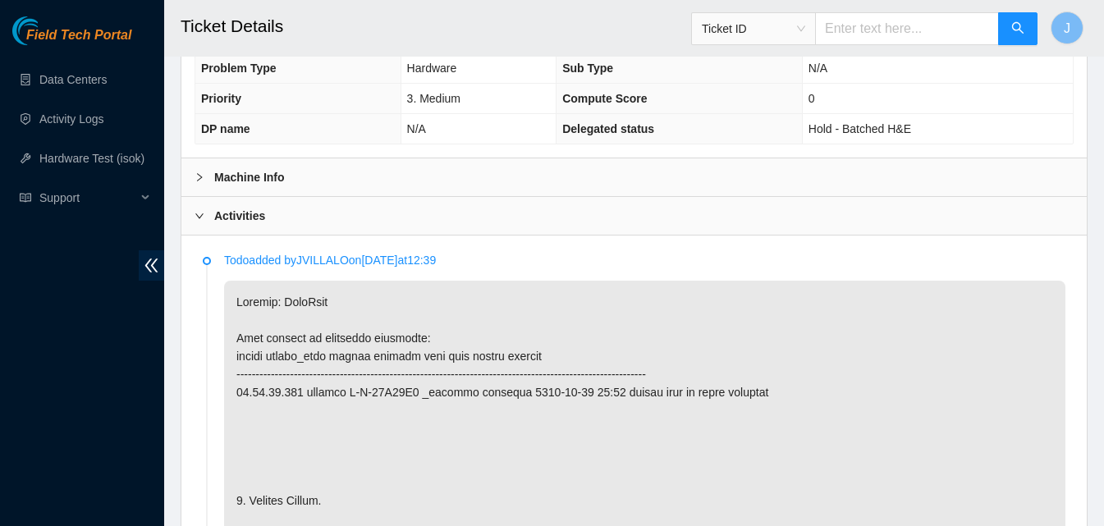
click at [804, 209] on div "Activities" at bounding box center [633, 216] width 905 height 38
click at [496, 222] on div "Activities" at bounding box center [633, 216] width 905 height 38
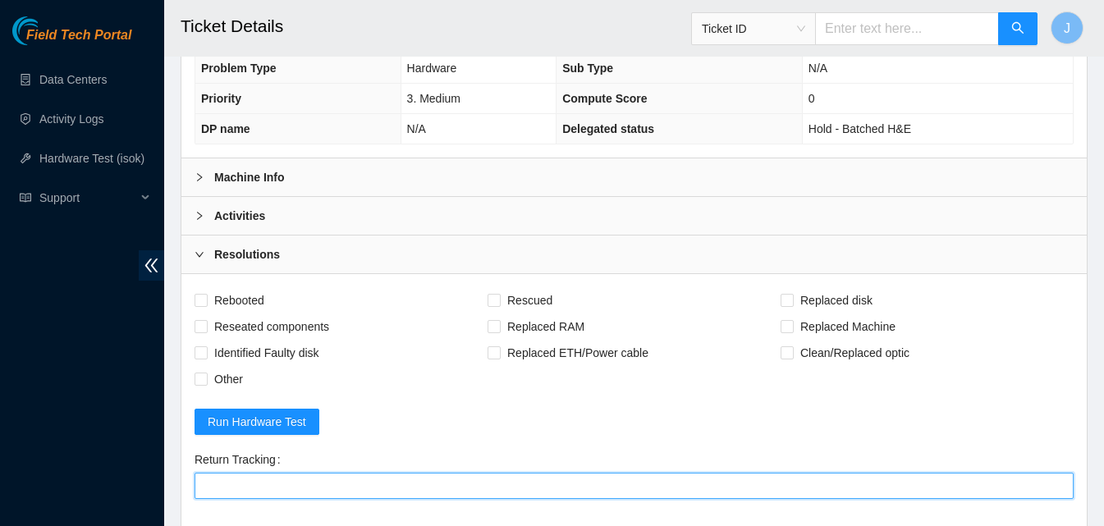
click at [392, 487] on Tracking "Return Tracking" at bounding box center [633, 486] width 879 height 26
paste Tracking "93642900248849"
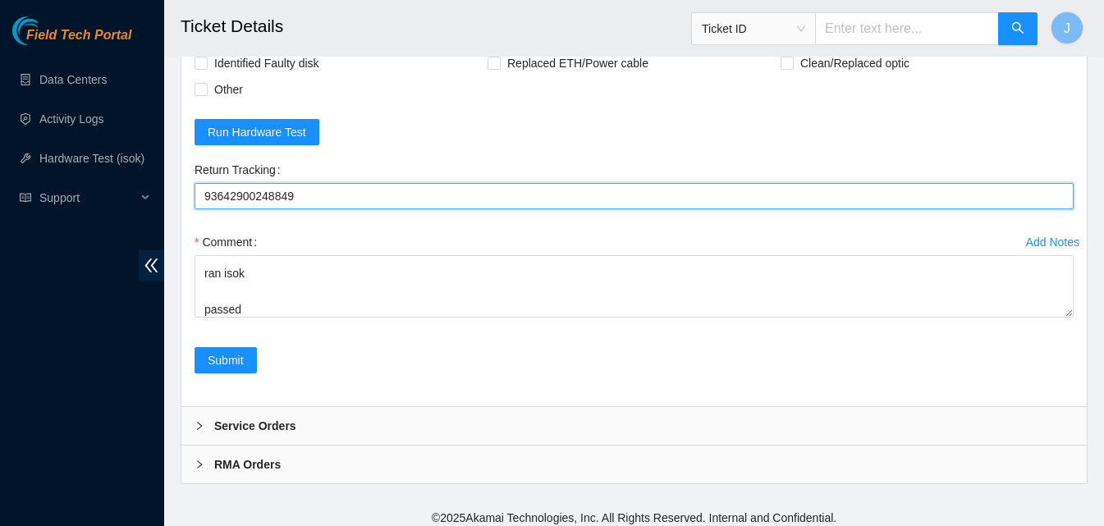
scroll to position [812, 0]
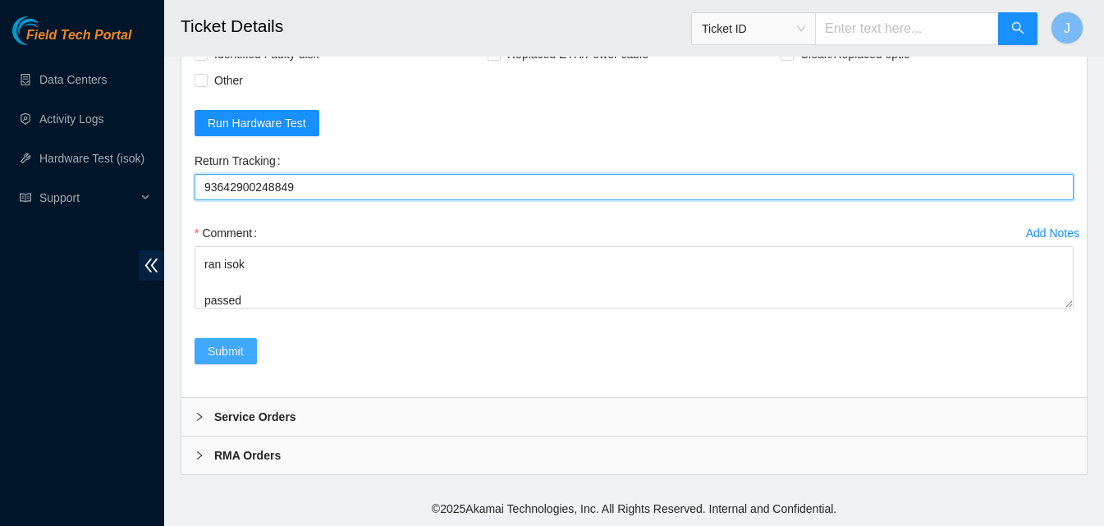
type Tracking "93642900248849"
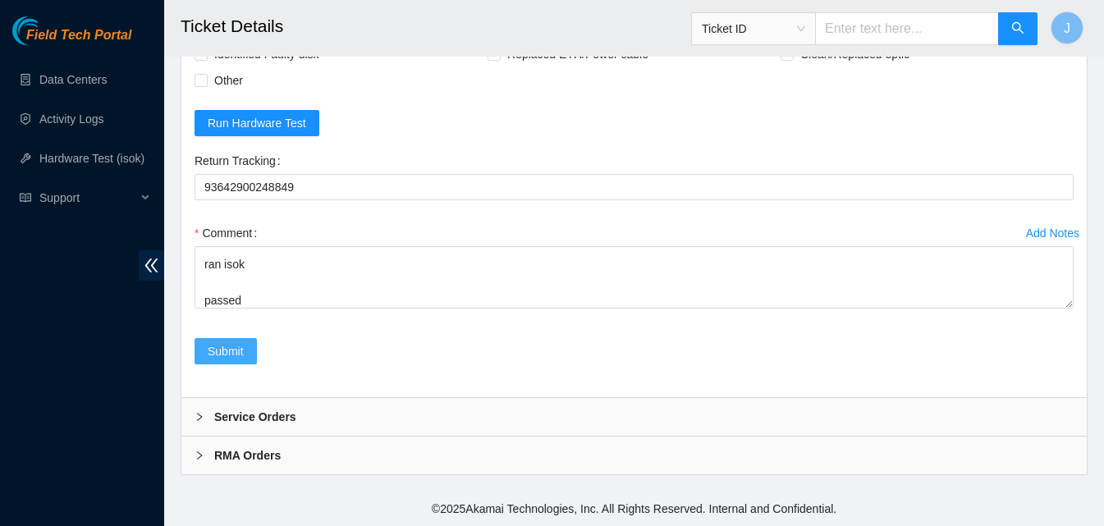
click at [208, 345] on button "Submit" at bounding box center [225, 351] width 62 height 26
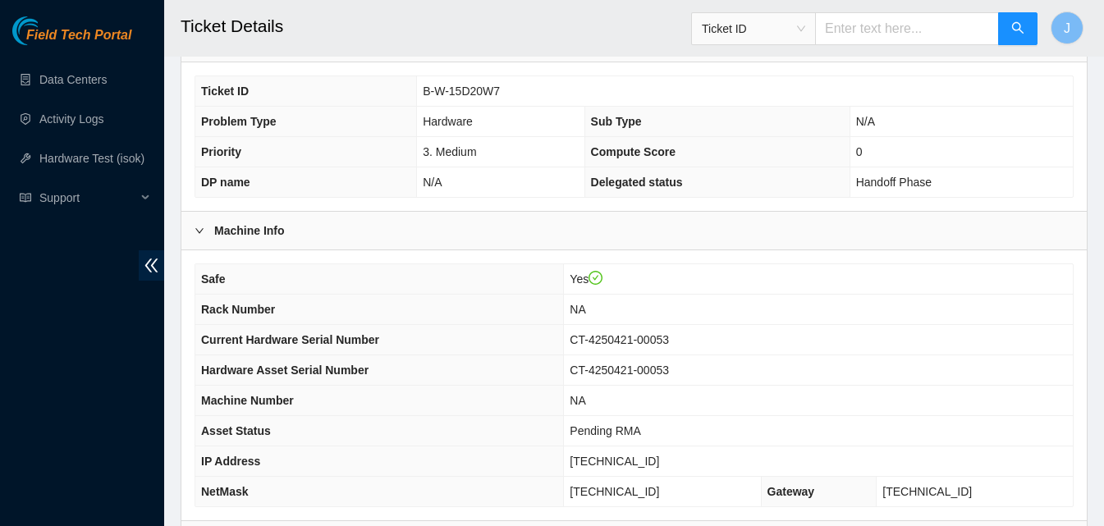
scroll to position [660, 0]
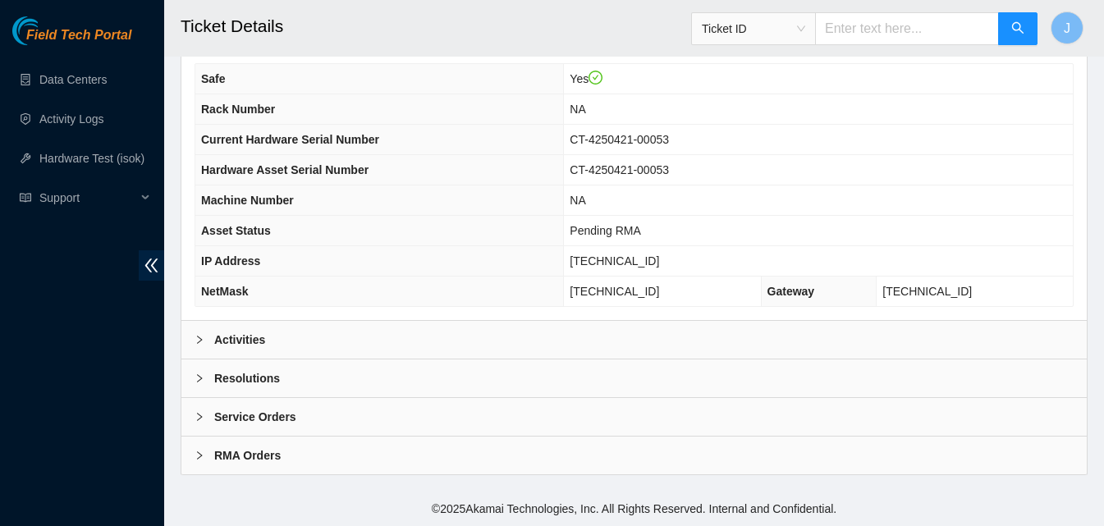
click at [789, 341] on div "Activities" at bounding box center [633, 340] width 905 height 38
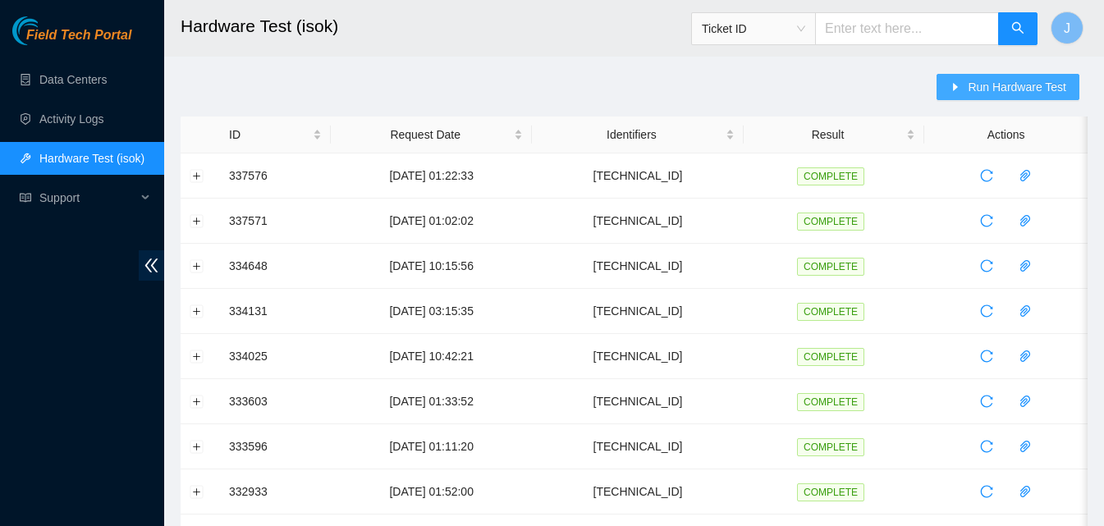
click at [1015, 87] on span "Run Hardware Test" at bounding box center [1016, 87] width 98 height 18
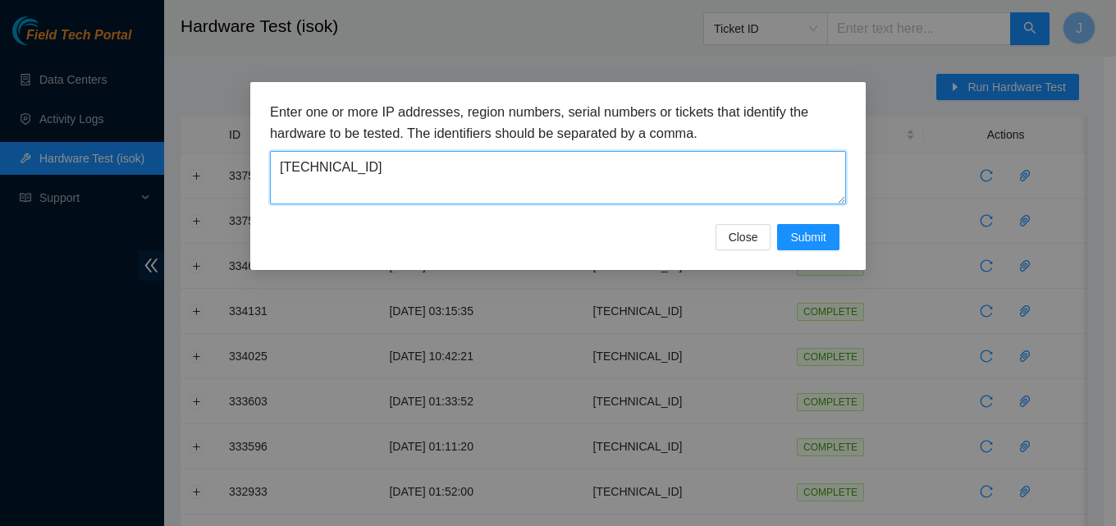
drag, startPoint x: 509, startPoint y: 187, endPoint x: 143, endPoint y: 139, distance: 369.1
click at [143, 139] on div "Enter one or more IP addresses, region numbers, serial numbers or tickets that …" at bounding box center [558, 263] width 1116 height 526
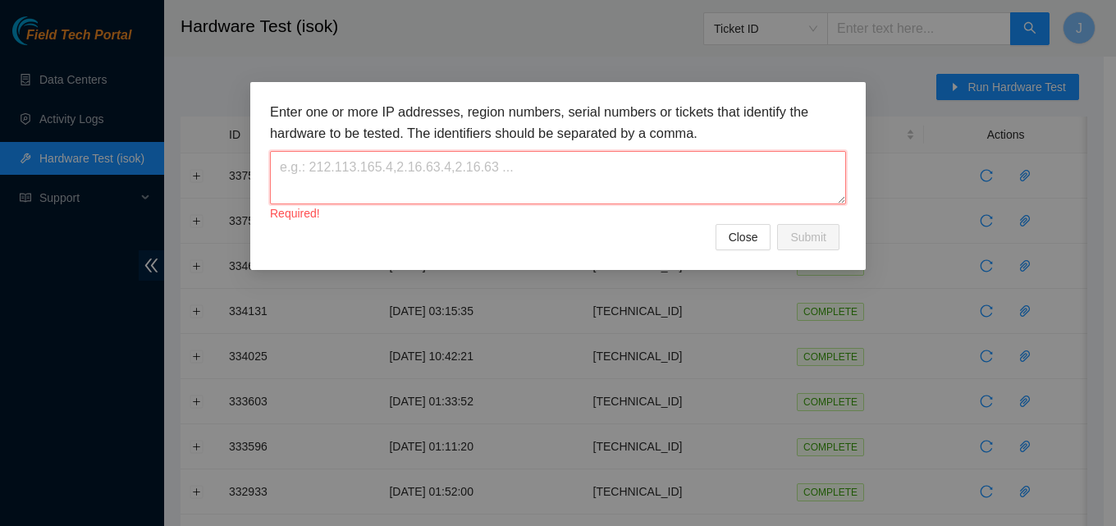
paste textarea "23.32.46.214"
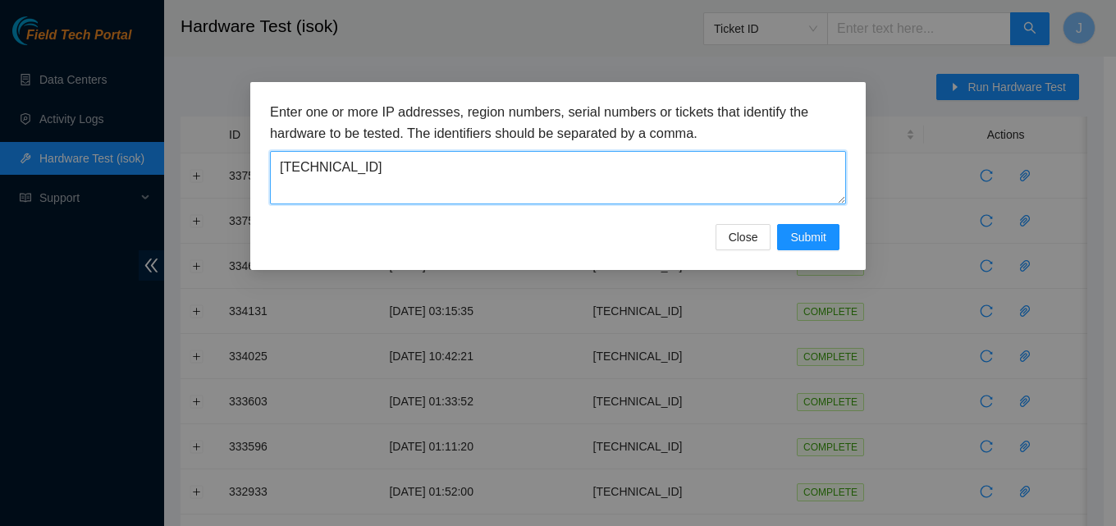
type textarea "23.32.46.214"
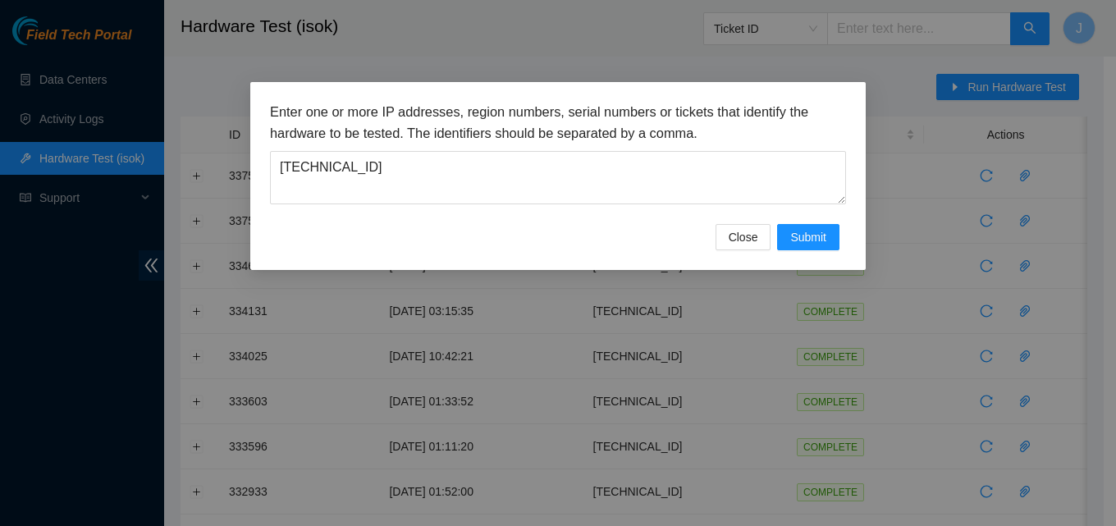
click at [700, 101] on div "Enter one or more IP addresses, region numbers, serial numbers or tickets that …" at bounding box center [557, 176] width 615 height 188
click at [685, 84] on div "Enter one or more IP addresses, region numbers, serial numbers or tickets that …" at bounding box center [557, 176] width 615 height 188
click at [819, 246] on button "Submit" at bounding box center [808, 237] width 62 height 26
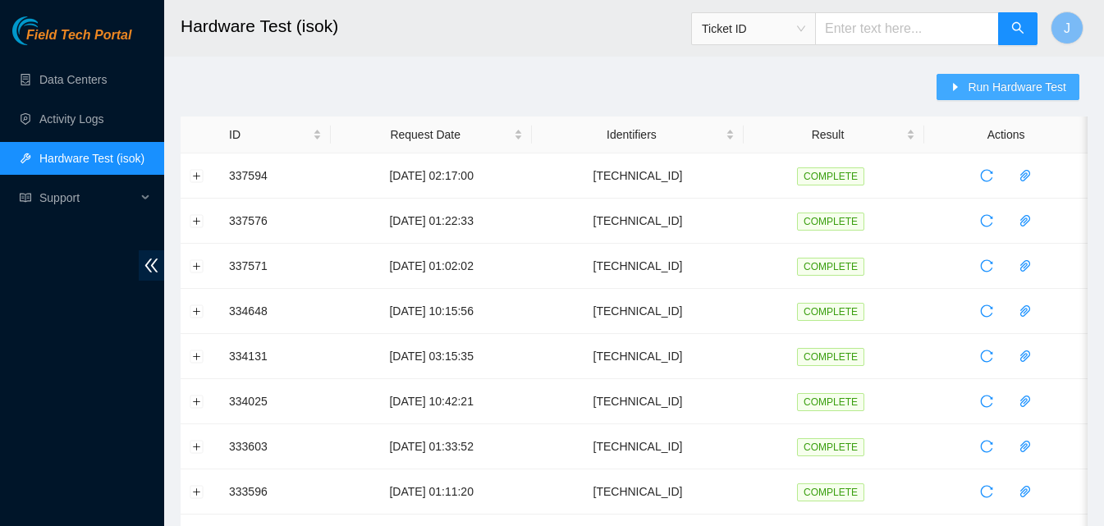
click at [976, 80] on span "Run Hardware Test" at bounding box center [1016, 87] width 98 height 18
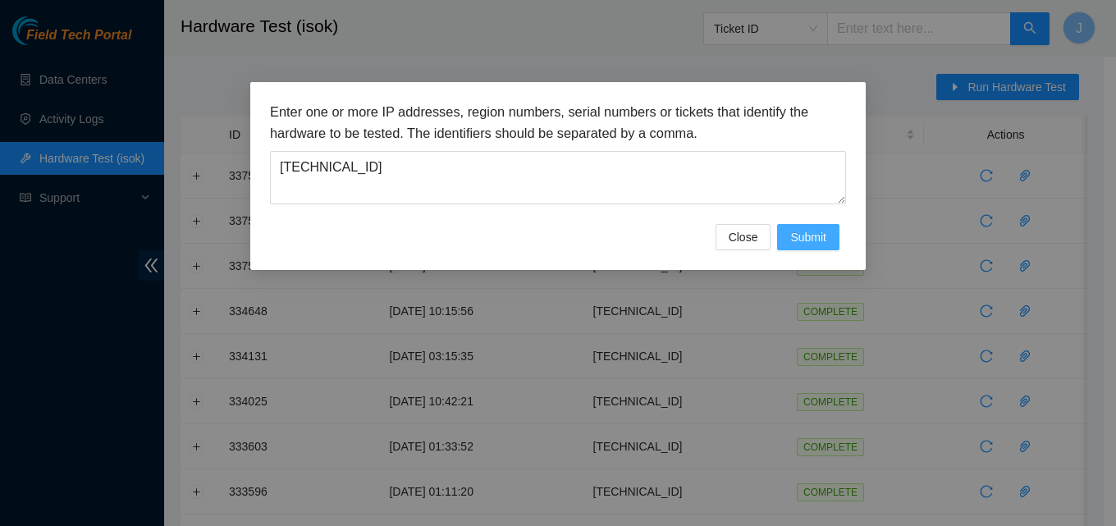
click at [800, 235] on span "Submit" at bounding box center [808, 237] width 36 height 18
